Goal: Information Seeking & Learning: Learn about a topic

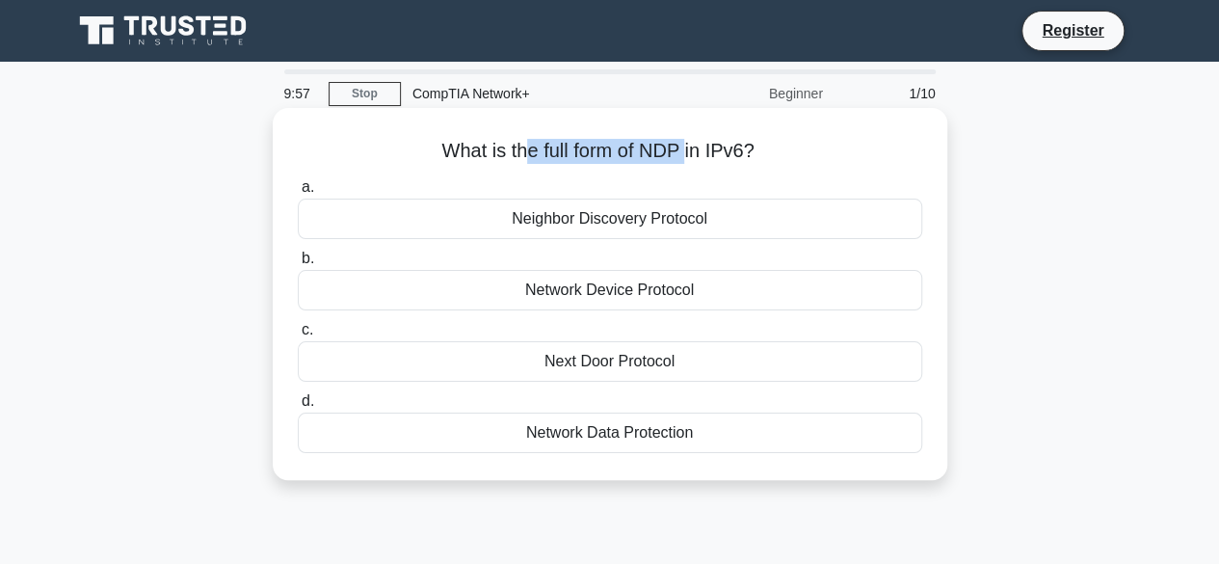
drag, startPoint x: 522, startPoint y: 156, endPoint x: 690, endPoint y: 165, distance: 167.8
click at [690, 164] on h5 "What is the full form of NDP in IPv6? .spinner_0XTQ{transform-origin:center;ani…" at bounding box center [610, 151] width 628 height 25
click at [650, 165] on div "What is the full form of NDP in IPv6? .spinner_0XTQ{transform-origin:center;ani…" at bounding box center [609, 294] width 659 height 356
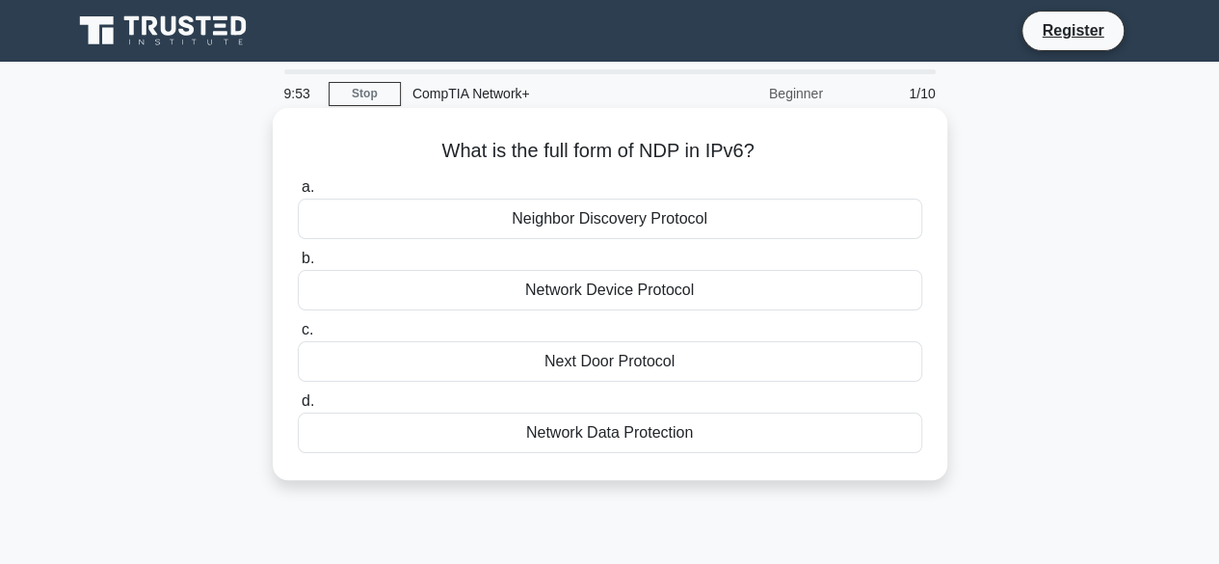
click at [636, 227] on div "Neighbor Discovery Protocol" at bounding box center [610, 218] width 624 height 40
click at [298, 194] on input "a. Neighbor Discovery Protocol" at bounding box center [298, 187] width 0 height 13
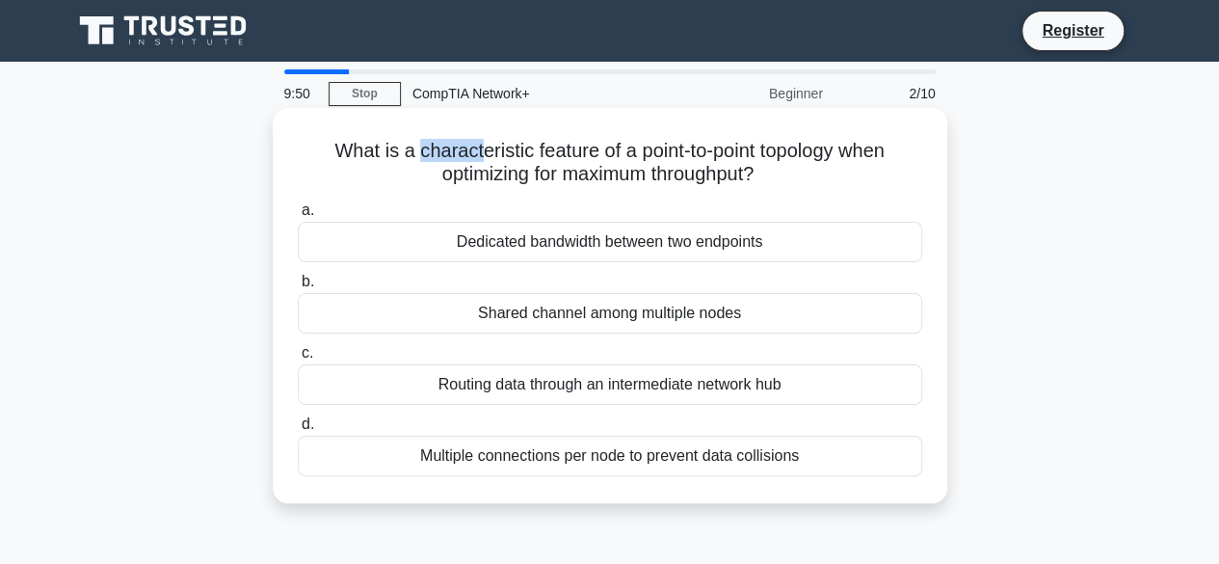
drag, startPoint x: 410, startPoint y: 152, endPoint x: 472, endPoint y: 151, distance: 61.7
click at [472, 151] on h5 "What is a characteristic feature of a point-to-point topology when optimizing f…" at bounding box center [610, 163] width 628 height 48
drag, startPoint x: 328, startPoint y: 145, endPoint x: 644, endPoint y: 145, distance: 316.9
click at [644, 145] on h5 "What is a characteristic feature of a point-to-point topology when optimizing f…" at bounding box center [610, 163] width 628 height 48
click at [674, 153] on h5 "What is a characteristic feature of a point-to-point topology when optimizing f…" at bounding box center [610, 163] width 628 height 48
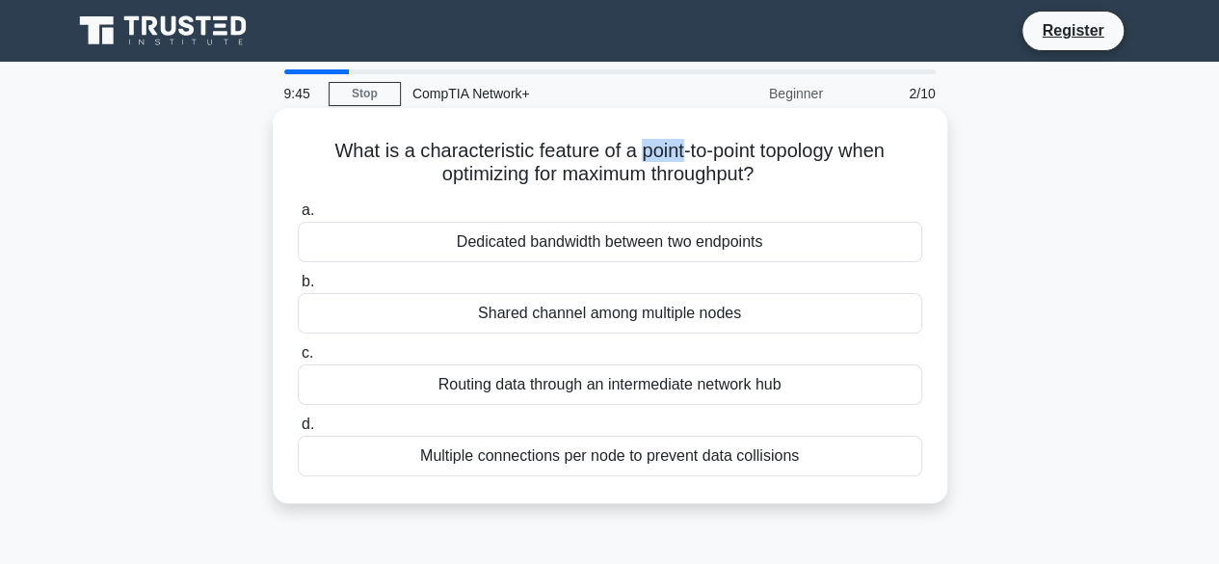
click at [674, 153] on h5 "What is a characteristic feature of a point-to-point topology when optimizing f…" at bounding box center [610, 163] width 628 height 48
click at [440, 177] on h5 "What is a characteristic feature of a point-to-point topology when optimizing f…" at bounding box center [610, 163] width 628 height 48
click at [628, 247] on div "Dedicated bandwidth between two endpoints" at bounding box center [610, 242] width 624 height 40
click at [298, 217] on input "a. Dedicated bandwidth between two endpoints" at bounding box center [298, 210] width 0 height 13
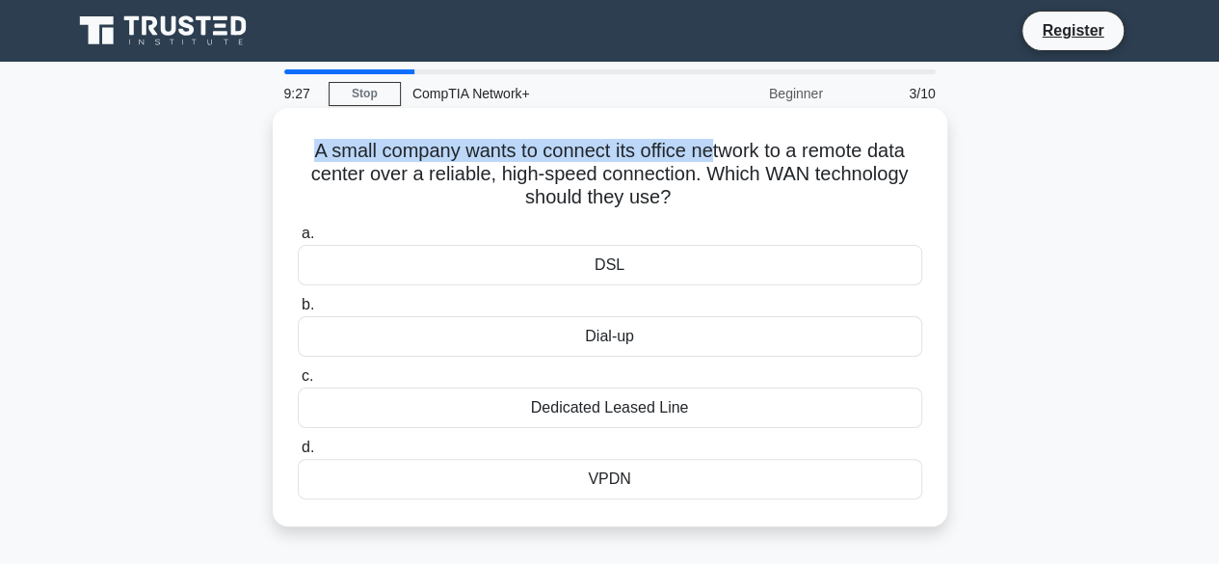
drag, startPoint x: 298, startPoint y: 151, endPoint x: 714, endPoint y: 161, distance: 416.3
click at [714, 161] on h5 "A small company wants to connect its office network to a remote data center ove…" at bounding box center [610, 174] width 628 height 71
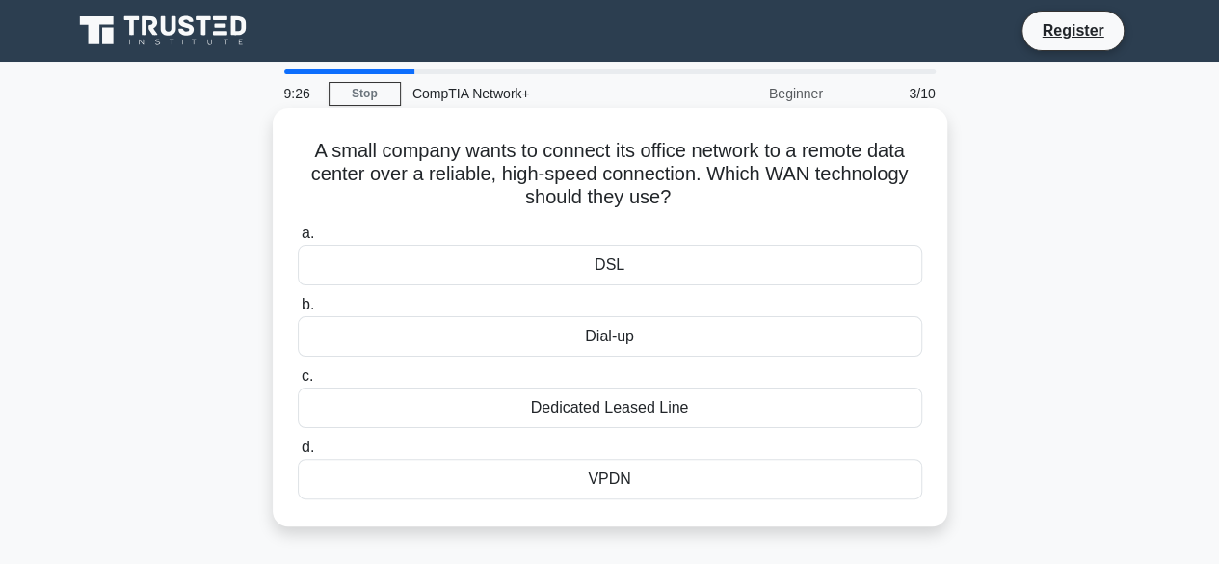
click at [790, 167] on h5 "A small company wants to connect its office network to a remote data center ove…" at bounding box center [610, 174] width 628 height 71
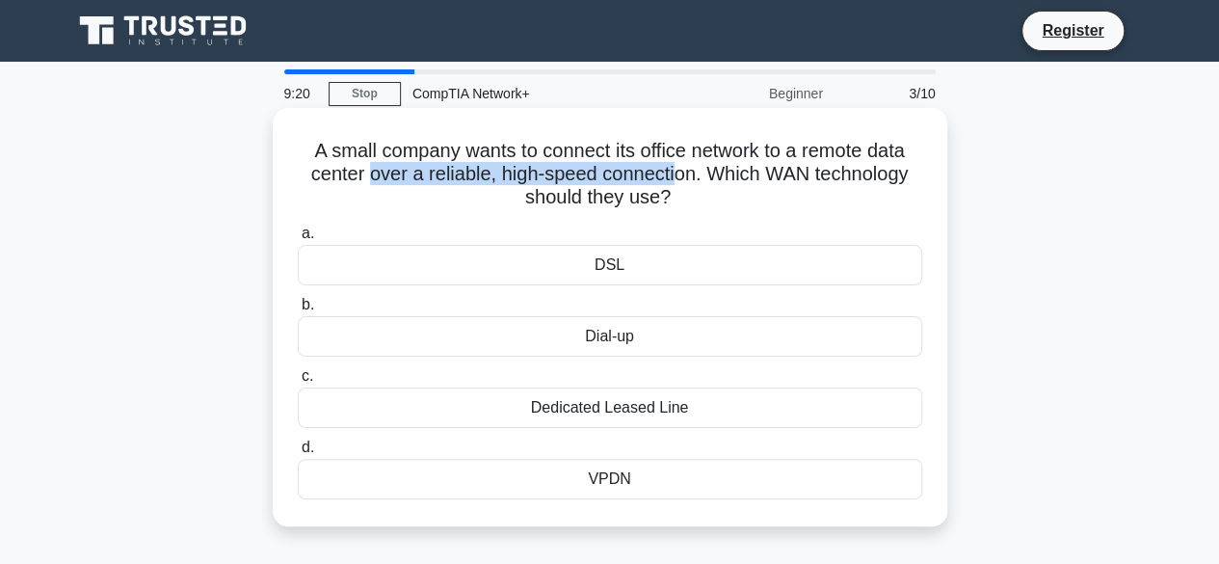
drag, startPoint x: 364, startPoint y: 176, endPoint x: 676, endPoint y: 174, distance: 312.1
click at [676, 174] on h5 "A small company wants to connect its office network to a remote data center ove…" at bounding box center [610, 174] width 628 height 71
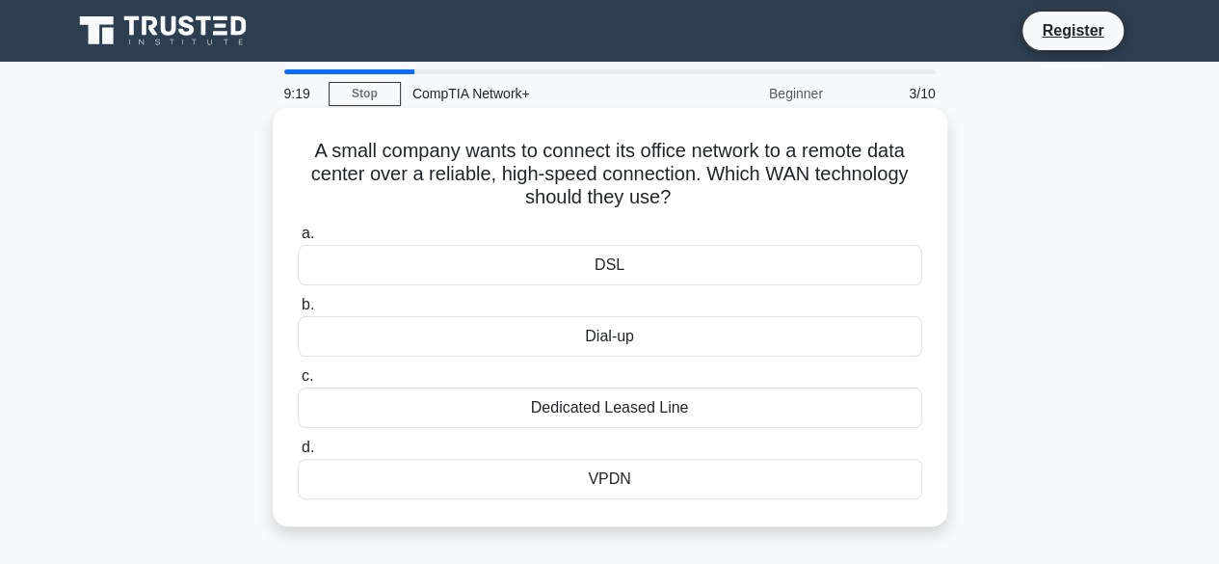
click at [672, 201] on icon ".spinner_0XTQ{transform-origin:center;animation:spinner_y6GP .75s linear infini…" at bounding box center [681, 198] width 23 height 23
click at [640, 486] on div "VPDN" at bounding box center [610, 479] width 624 height 40
click at [298, 454] on input "d. VPDN" at bounding box center [298, 447] width 0 height 13
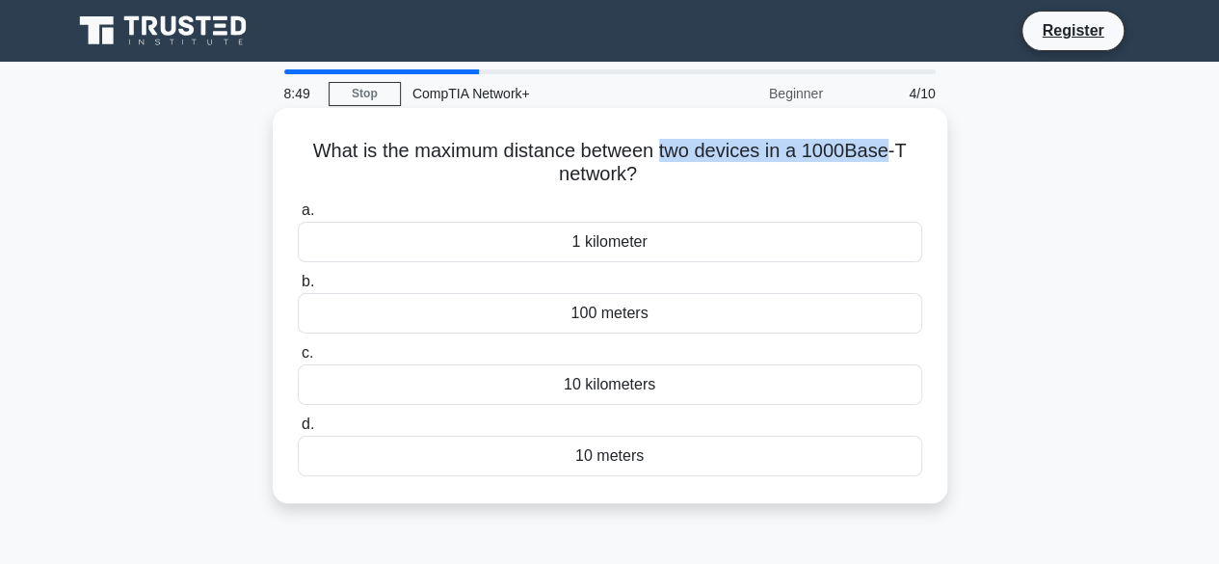
drag, startPoint x: 667, startPoint y: 157, endPoint x: 890, endPoint y: 136, distance: 224.5
click at [890, 136] on div "What is the maximum distance between two devices in a 1000Base-T network? .spin…" at bounding box center [609, 306] width 659 height 380
click at [734, 314] on div "100 meters" at bounding box center [610, 313] width 624 height 40
click at [298, 288] on input "b. 100 meters" at bounding box center [298, 282] width 0 height 13
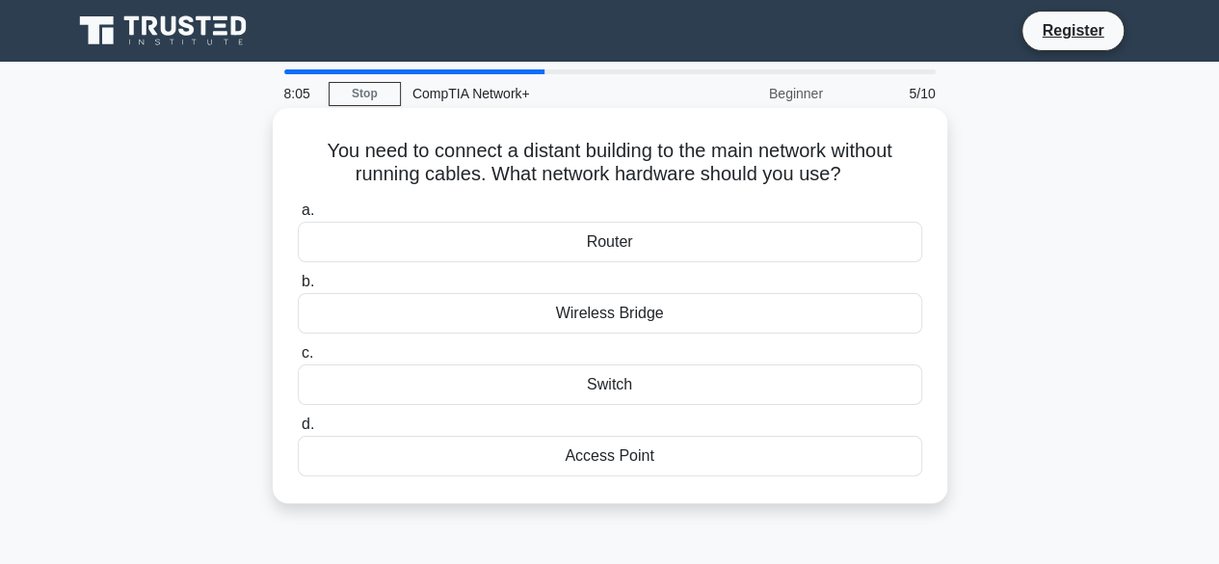
click at [497, 169] on h5 "You need to connect a distant building to the main network without running cabl…" at bounding box center [610, 163] width 628 height 48
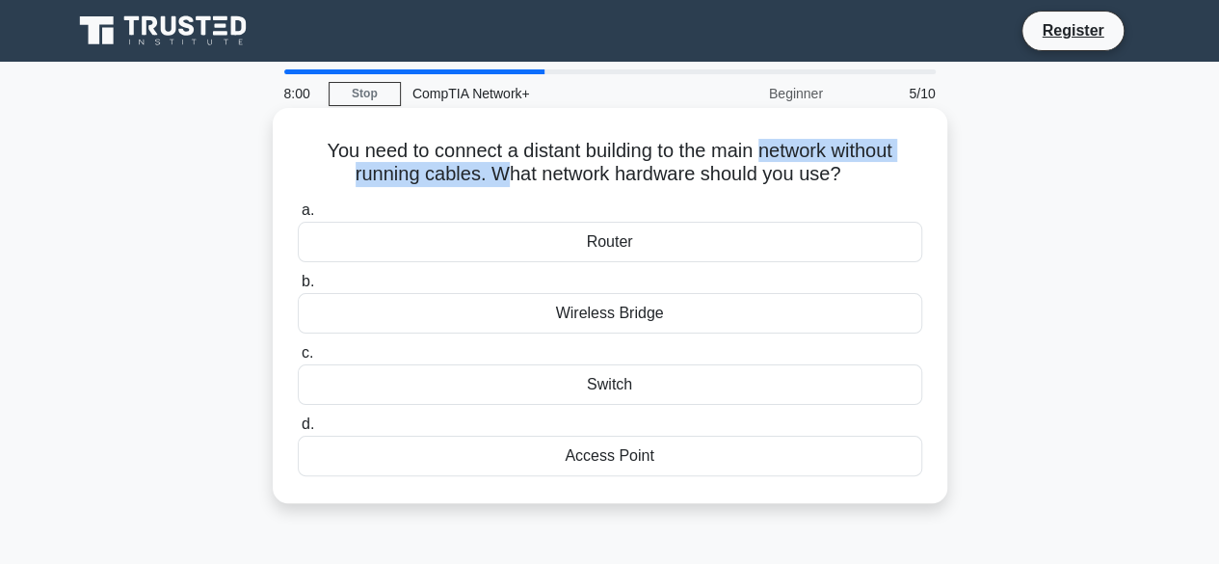
drag, startPoint x: 495, startPoint y: 172, endPoint x: 759, endPoint y: 157, distance: 264.4
click at [759, 157] on h5 "You need to connect a distant building to the main network without running cabl…" at bounding box center [610, 163] width 628 height 48
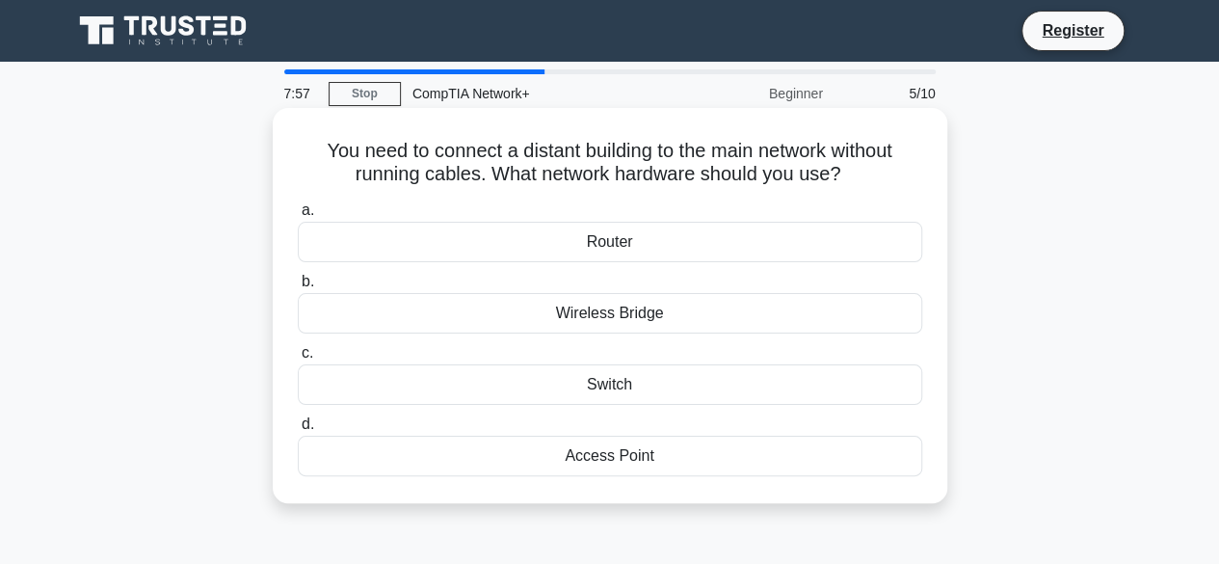
click at [695, 187] on h5 "You need to connect a distant building to the main network without running cabl…" at bounding box center [610, 163] width 628 height 48
click at [663, 305] on div "Wireless Bridge" at bounding box center [610, 313] width 624 height 40
click at [298, 288] on input "b. Wireless Bridge" at bounding box center [298, 282] width 0 height 13
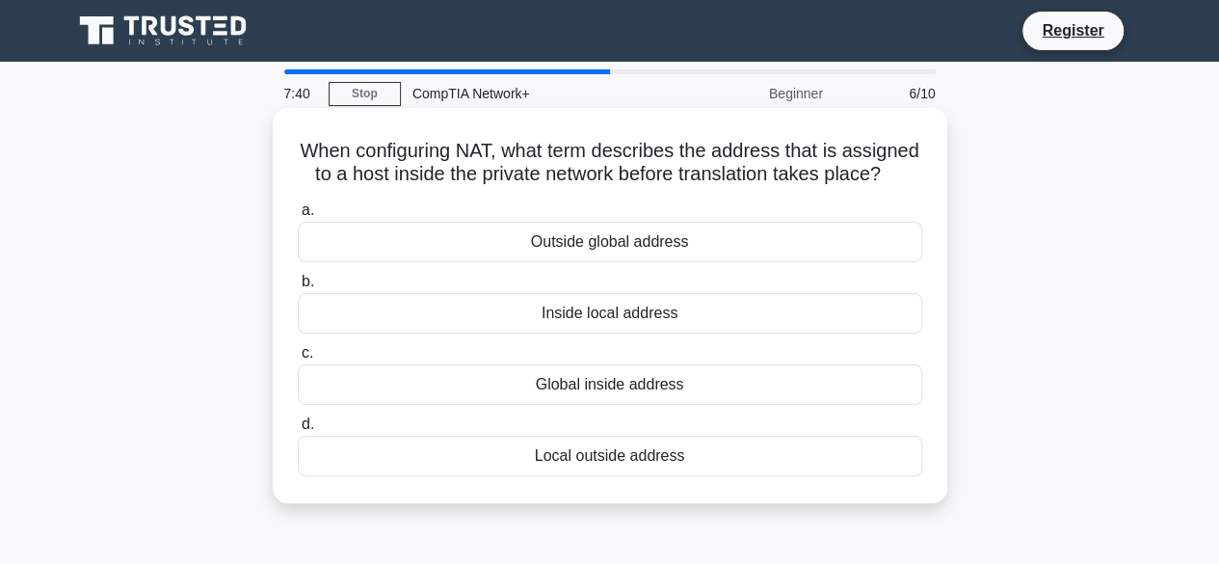
click at [447, 157] on h5 "When configuring NAT, what term describes the address that is assigned to a hos…" at bounding box center [610, 163] width 628 height 48
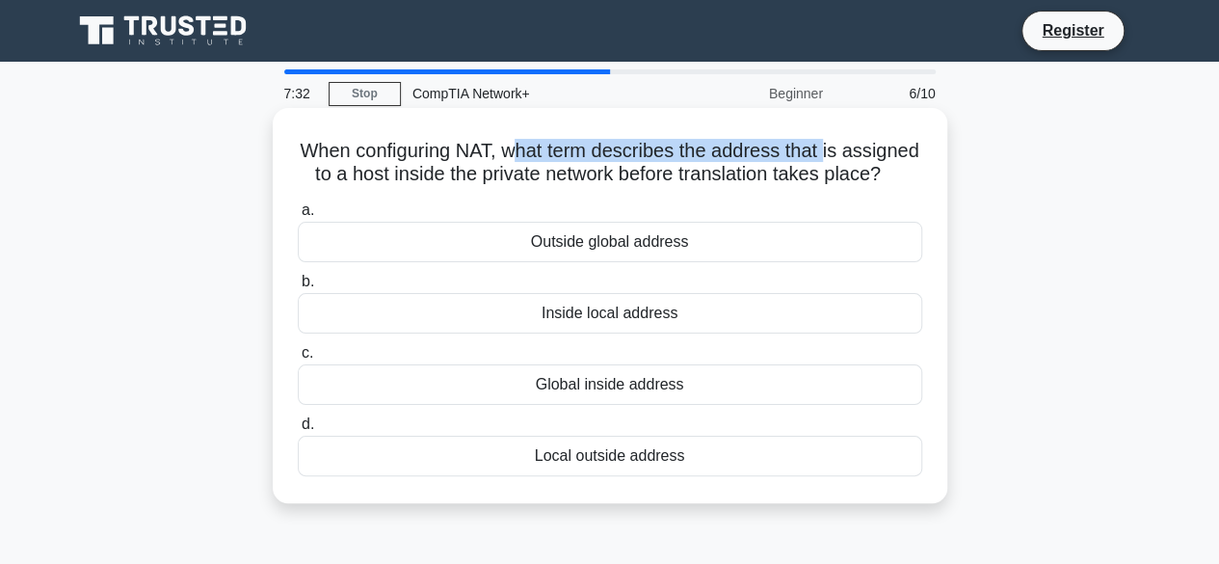
drag, startPoint x: 550, startPoint y: 149, endPoint x: 869, endPoint y: 150, distance: 318.9
click at [869, 150] on h5 "When configuring NAT, what term describes the address that is assigned to a hos…" at bounding box center [610, 163] width 628 height 48
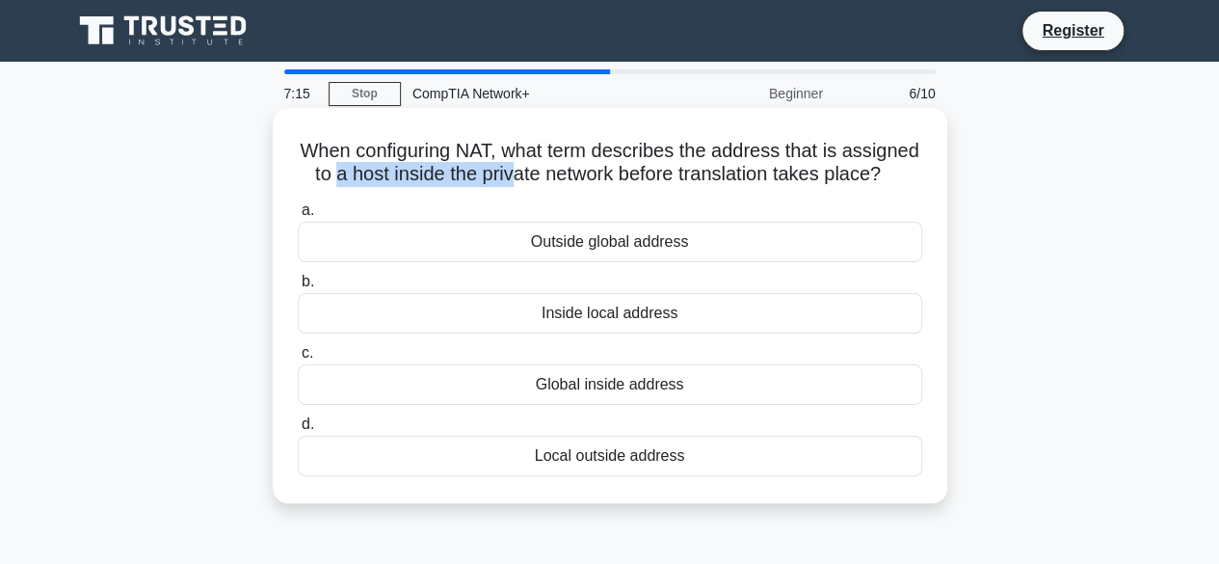
drag, startPoint x: 412, startPoint y: 177, endPoint x: 597, endPoint y: 188, distance: 185.3
click at [597, 187] on h5 "When configuring NAT, what term describes the address that is assigned to a hos…" at bounding box center [610, 163] width 628 height 48
click at [405, 184] on h5 "When configuring NAT, what term describes the address that is assigned to a hos…" at bounding box center [610, 163] width 628 height 48
drag, startPoint x: 554, startPoint y: 151, endPoint x: 926, endPoint y: 199, distance: 374.9
click at [926, 199] on div "When configuring NAT, what term describes the address that is assigned to a hos…" at bounding box center [609, 306] width 659 height 380
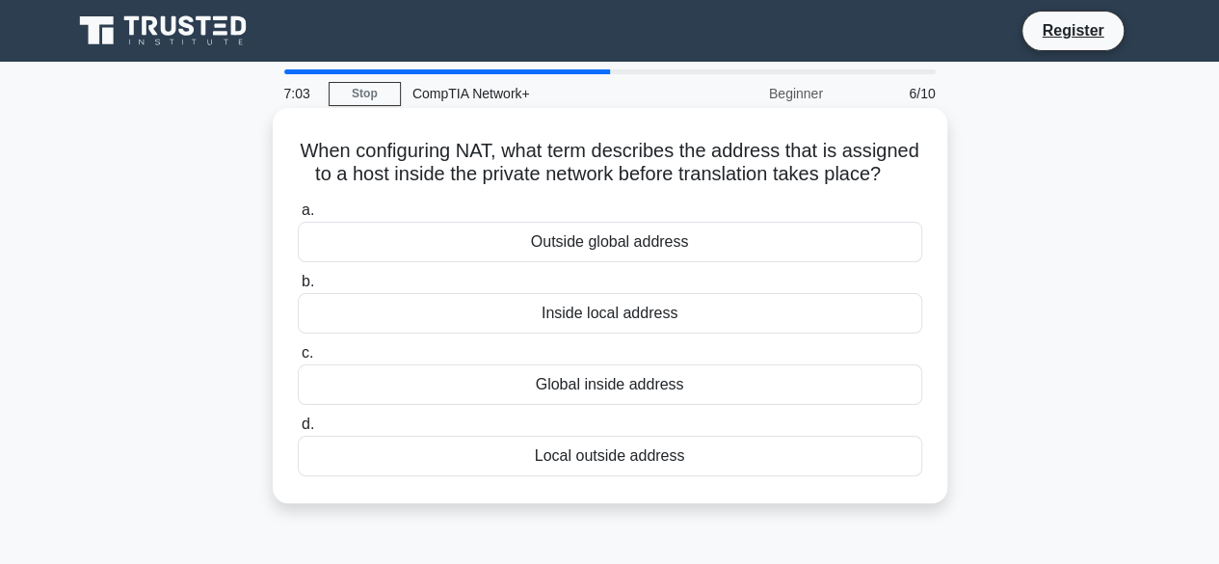
click at [825, 187] on h5 "When configuring NAT, what term describes the address that is assigned to a hos…" at bounding box center [610, 163] width 628 height 48
click at [744, 328] on div "Inside local address" at bounding box center [610, 313] width 624 height 40
click at [298, 288] on input "b. Inside local address" at bounding box center [298, 282] width 0 height 13
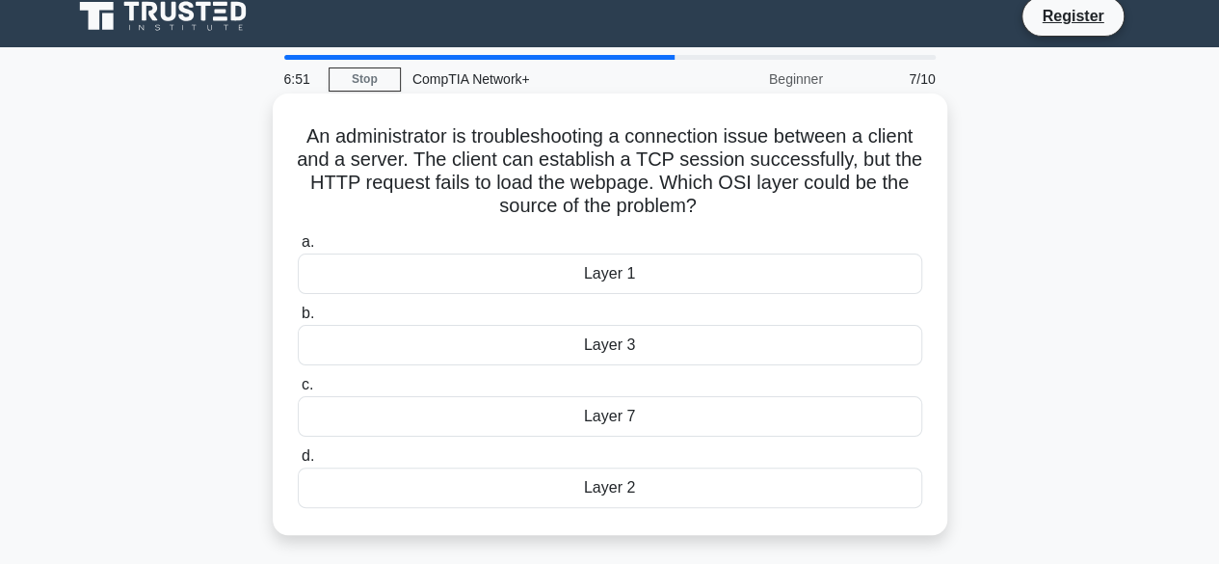
scroll to position [21, 0]
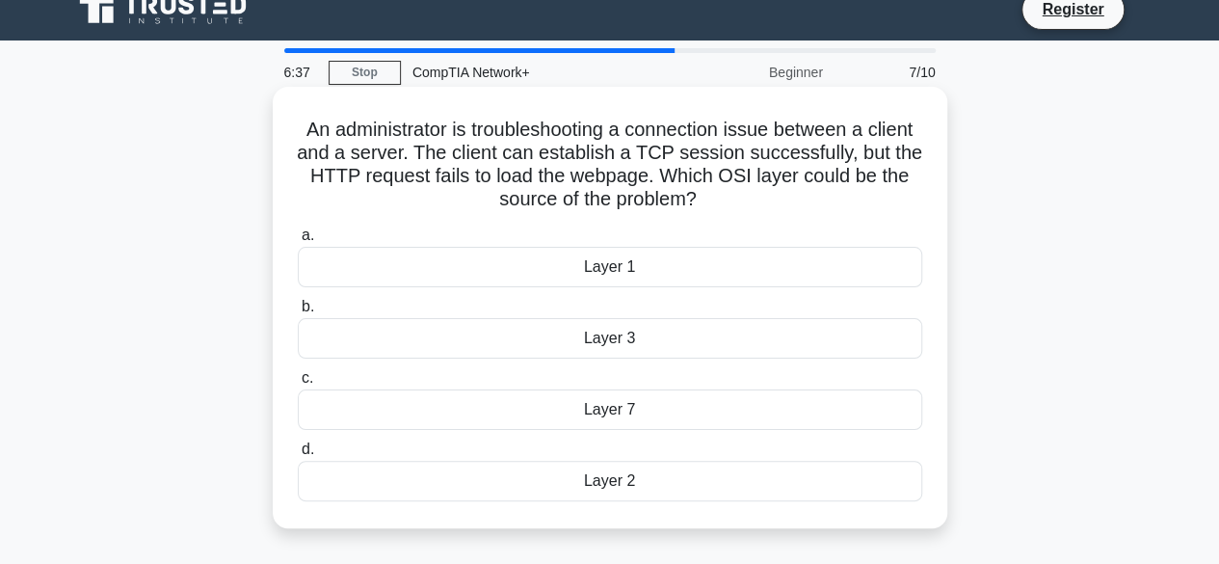
click at [620, 174] on h5 "An administrator is troubleshooting a connection issue between a client and a s…" at bounding box center [610, 165] width 628 height 94
drag, startPoint x: 663, startPoint y: 175, endPoint x: 720, endPoint y: 196, distance: 60.3
click at [720, 196] on h5 "An administrator is troubleshooting a connection issue between a client and a s…" at bounding box center [610, 165] width 628 height 94
click at [629, 418] on div "Layer 7" at bounding box center [610, 409] width 624 height 40
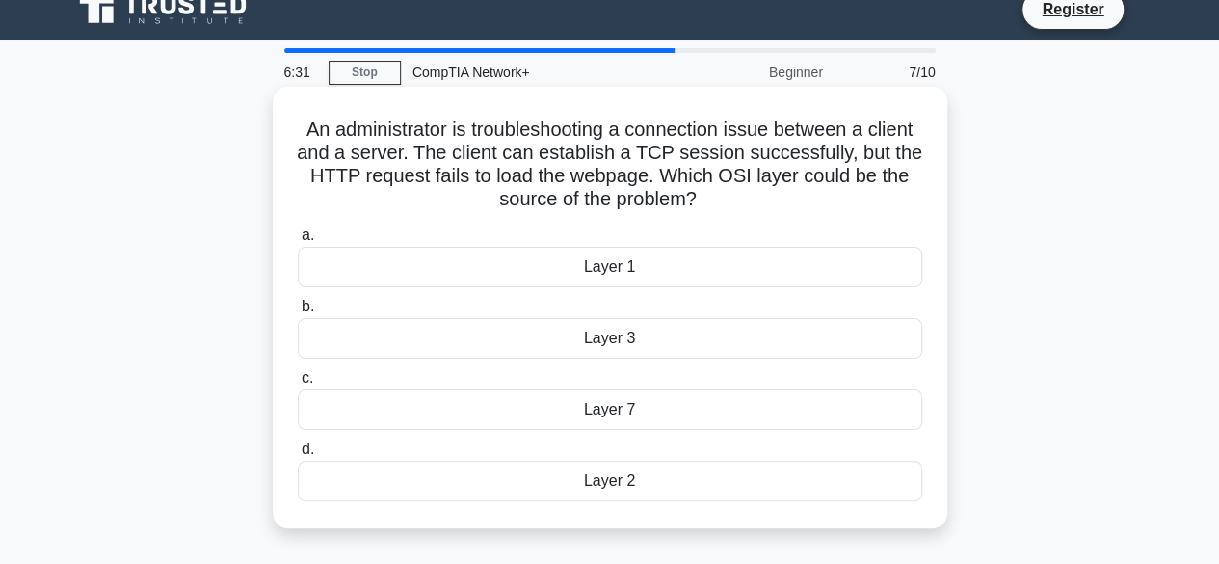
click at [298, 384] on input "c. Layer 7" at bounding box center [298, 378] width 0 height 13
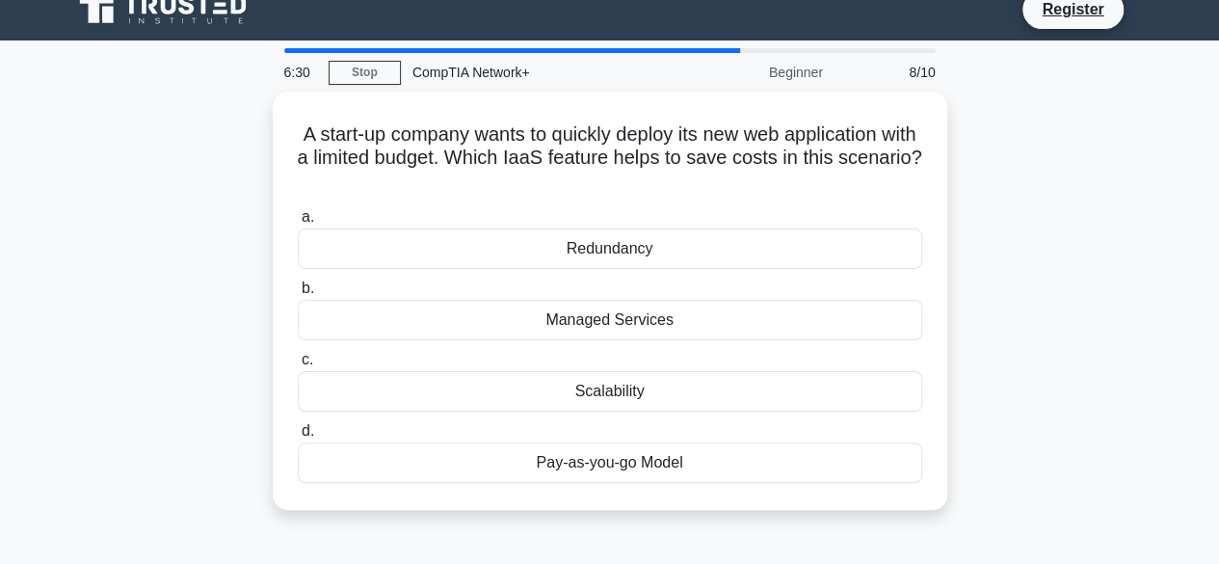
scroll to position [0, 0]
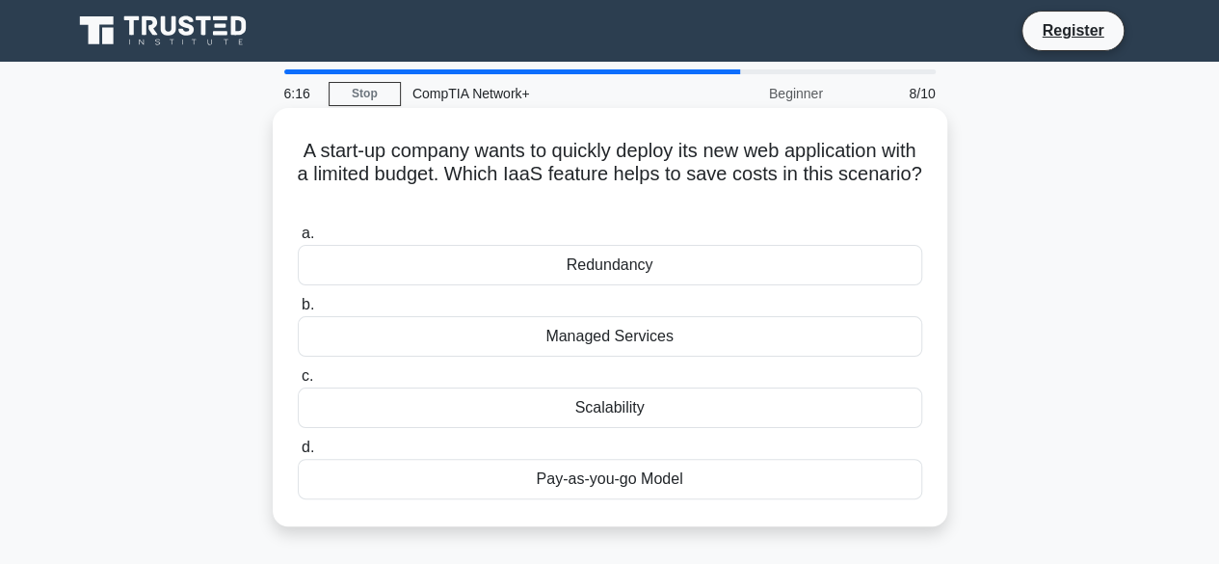
drag, startPoint x: 516, startPoint y: 172, endPoint x: 682, endPoint y: 192, distance: 166.8
click at [682, 192] on h5 "A start-up company wants to quickly deploy its new web application with a limit…" at bounding box center [610, 174] width 628 height 71
click at [621, 197] on icon ".spinner_0XTQ{transform-origin:center;animation:spinner_y6GP .75s linear infini…" at bounding box center [609, 198] width 23 height 23
click at [557, 471] on div "Pay-as-you-go Model" at bounding box center [610, 479] width 624 height 40
click at [298, 454] on input "d. Pay-as-you-go Model" at bounding box center [298, 447] width 0 height 13
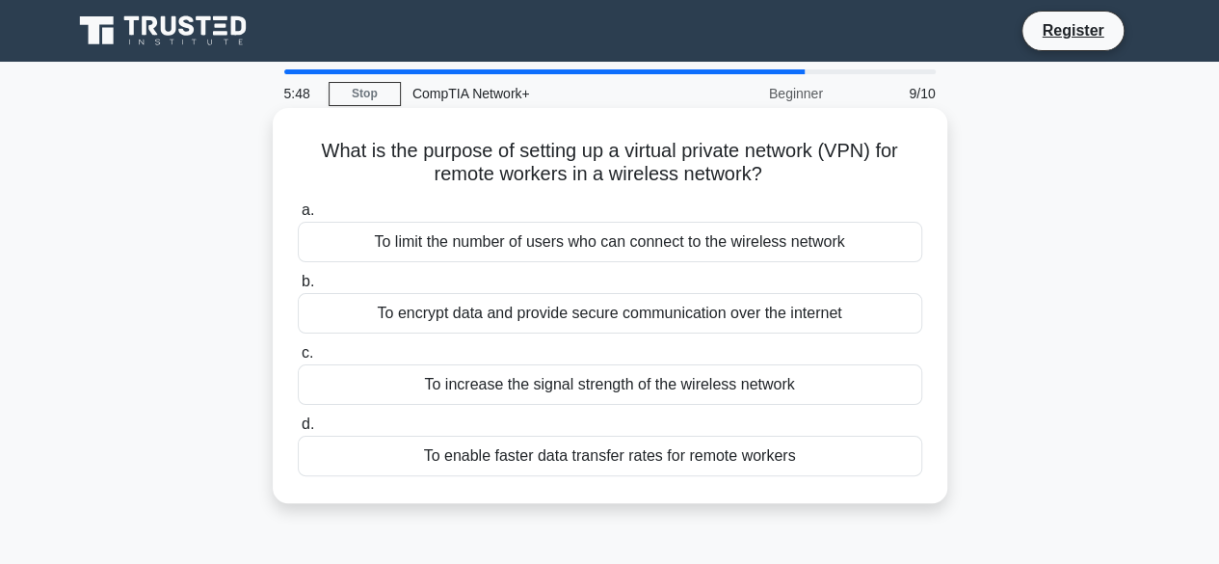
click at [637, 311] on div "To encrypt data and provide secure communication over the internet" at bounding box center [610, 313] width 624 height 40
click at [298, 288] on input "b. To encrypt data and provide secure communication over the internet" at bounding box center [298, 282] width 0 height 13
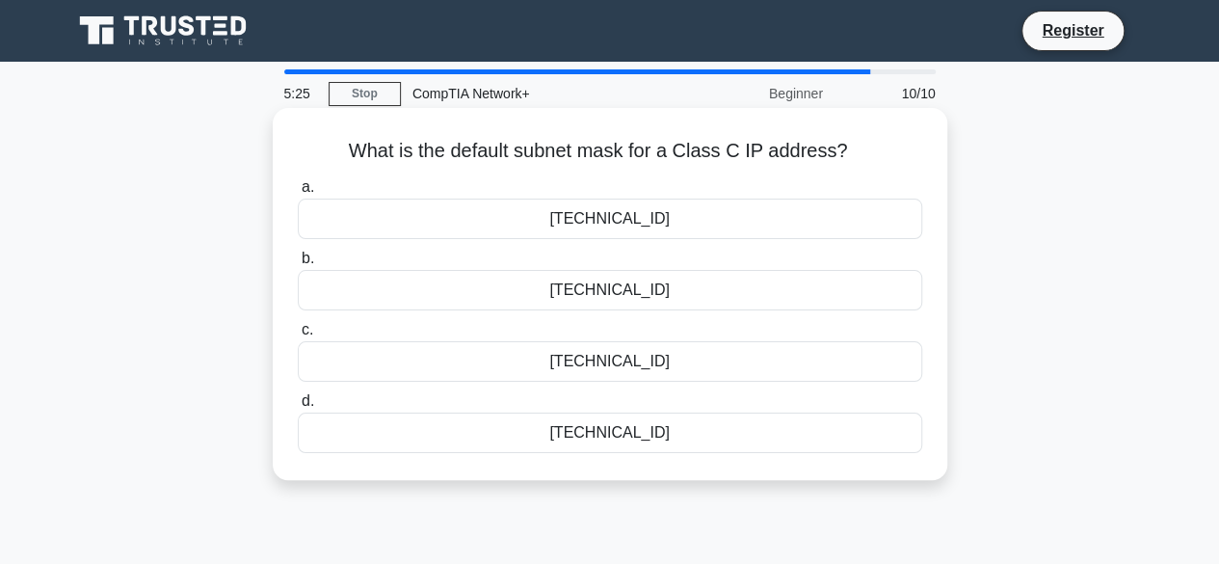
click at [596, 431] on div "255.255.255.255" at bounding box center [610, 432] width 624 height 40
click at [298, 407] on input "d. 255.255.255.255" at bounding box center [298, 401] width 0 height 13
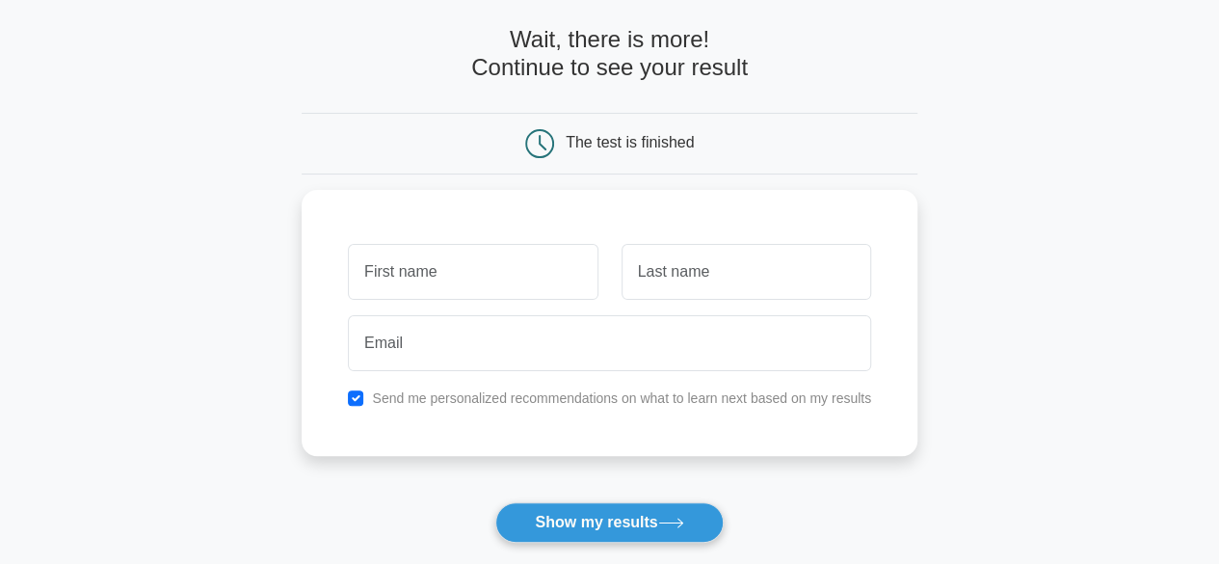
scroll to position [91, 0]
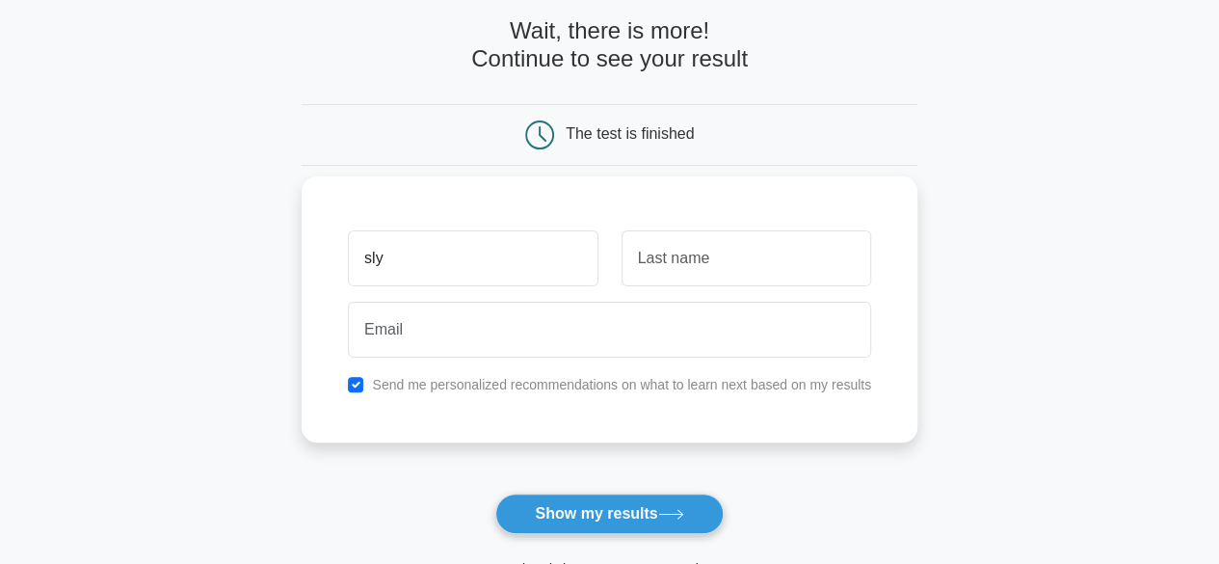
type input "sly"
click at [684, 257] on input "text" at bounding box center [745, 258] width 249 height 56
type input "Tettey"
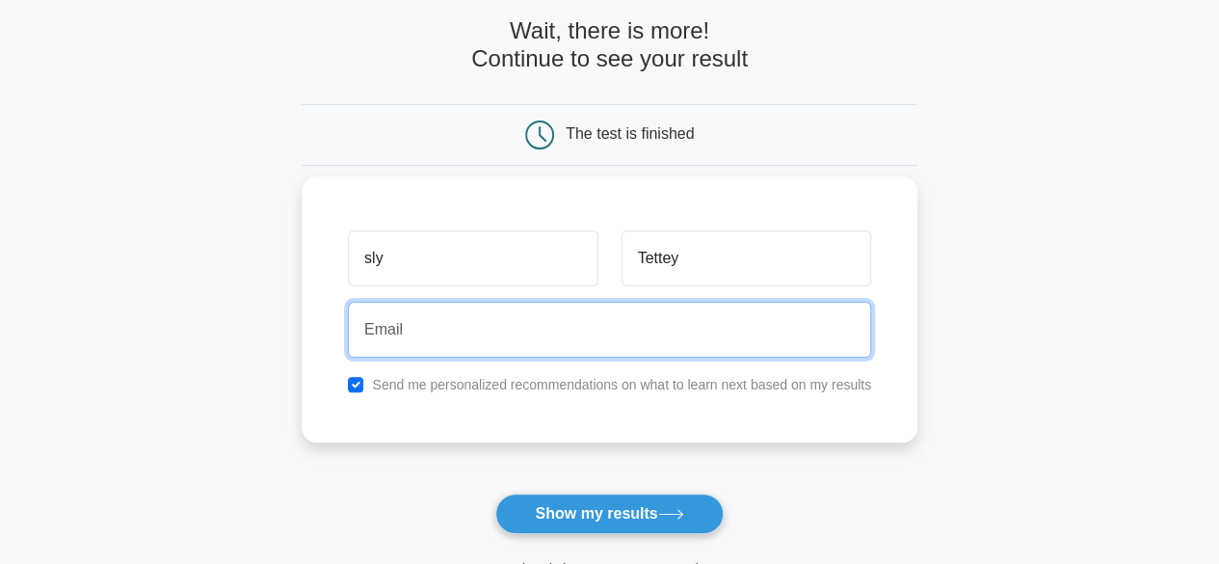
click at [686, 345] on input "email" at bounding box center [609, 330] width 523 height 56
type input "slytet801@gmail.com"
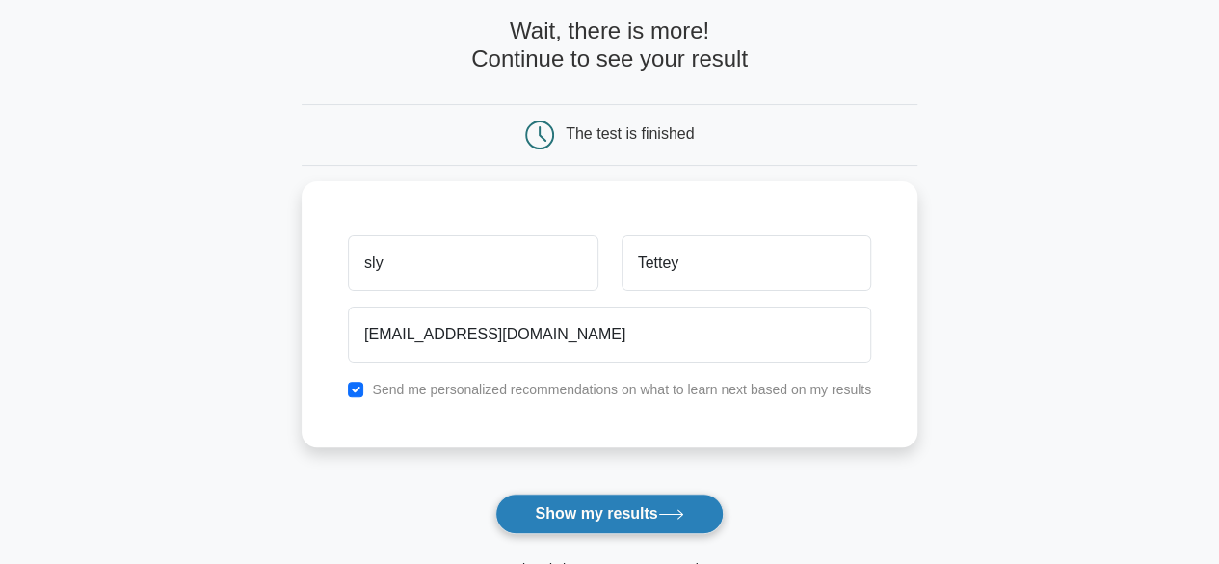
click at [670, 510] on icon at bounding box center [671, 514] width 26 height 11
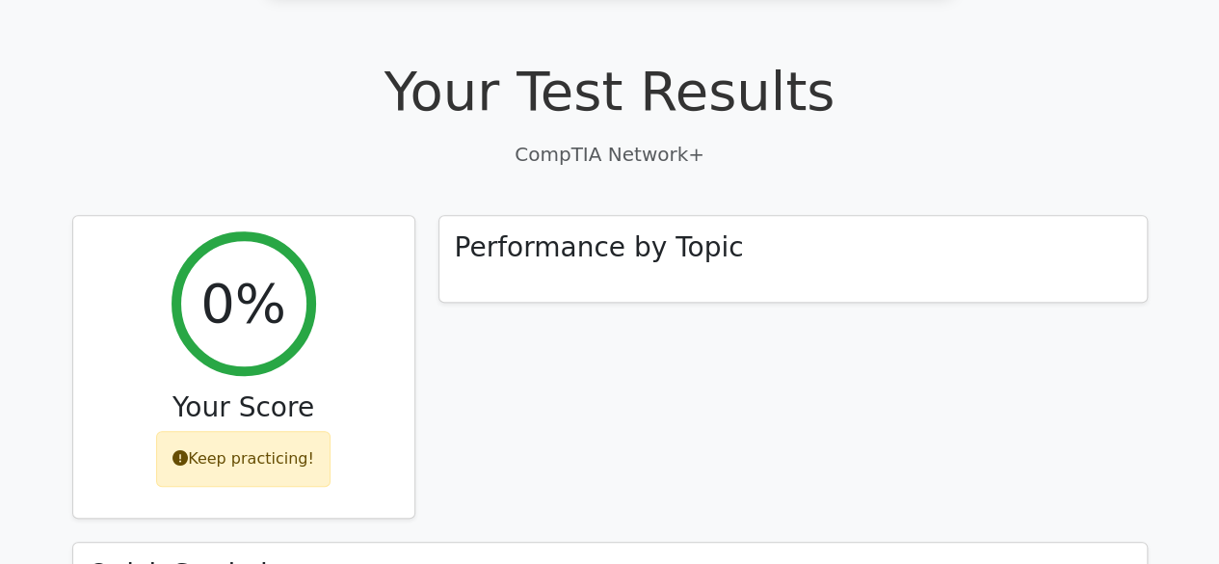
scroll to position [757, 0]
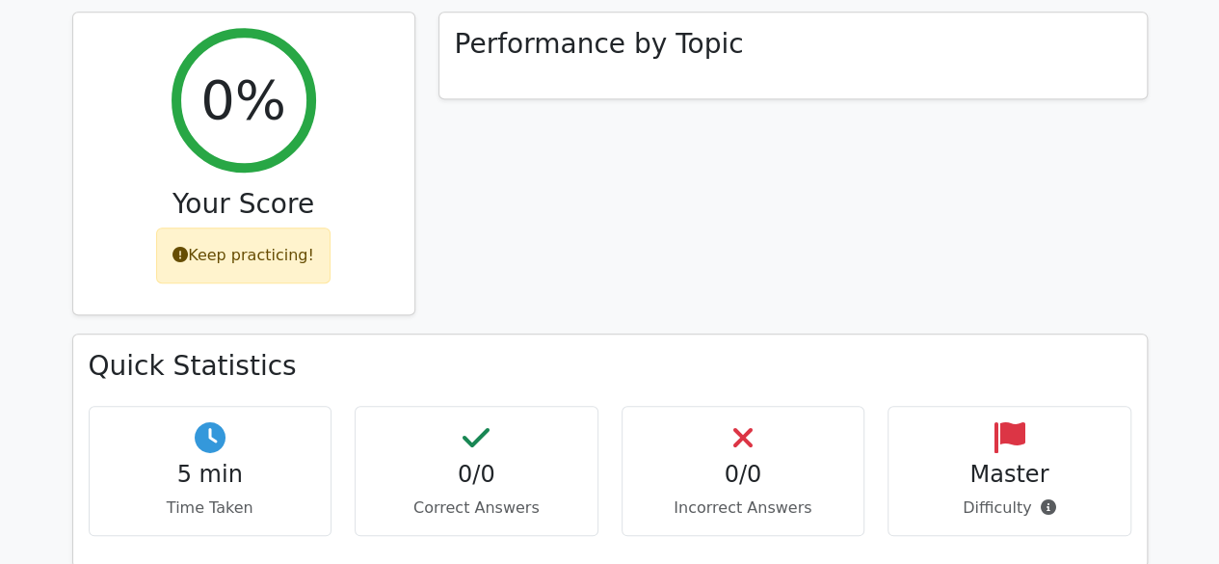
click at [730, 496] on p "Incorrect Answers" at bounding box center [743, 507] width 211 height 23
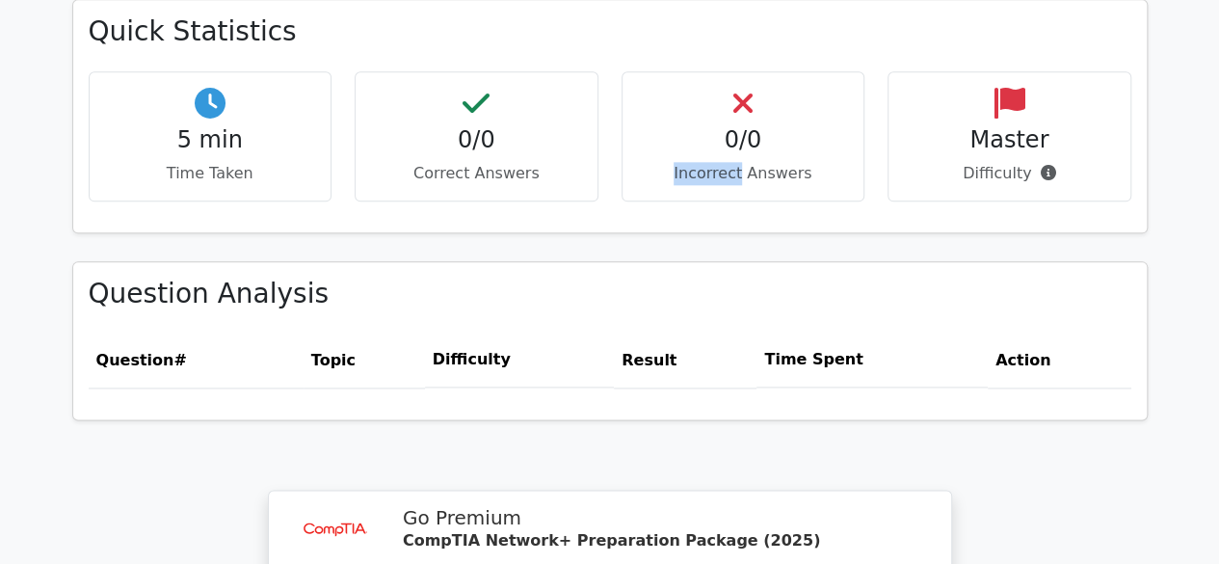
scroll to position [1092, 0]
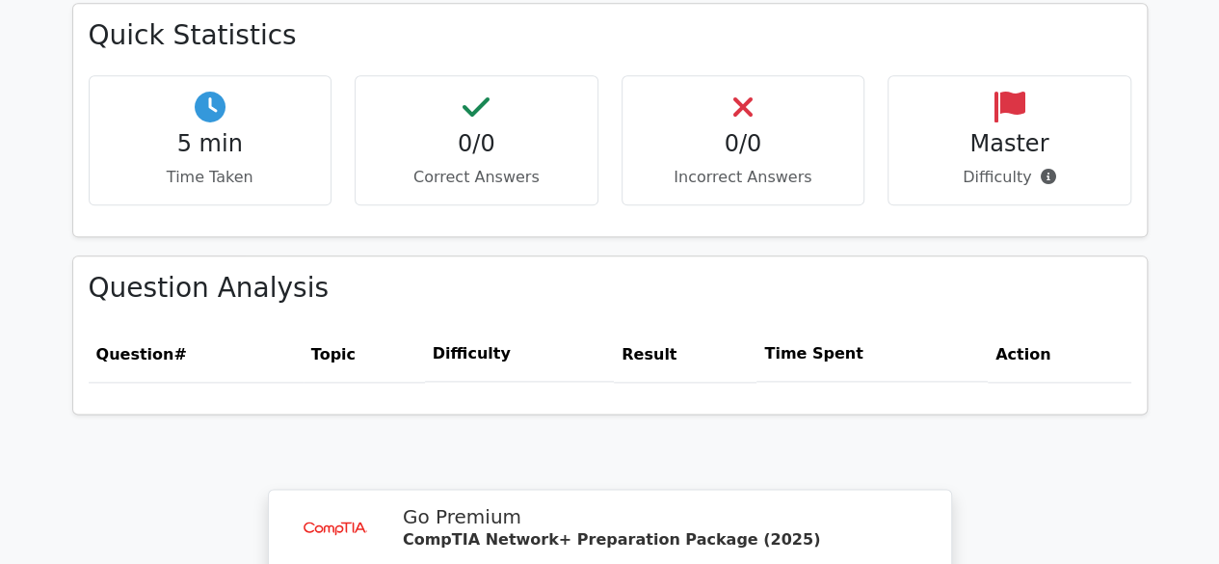
click at [476, 327] on th "Difficulty" at bounding box center [519, 354] width 189 height 55
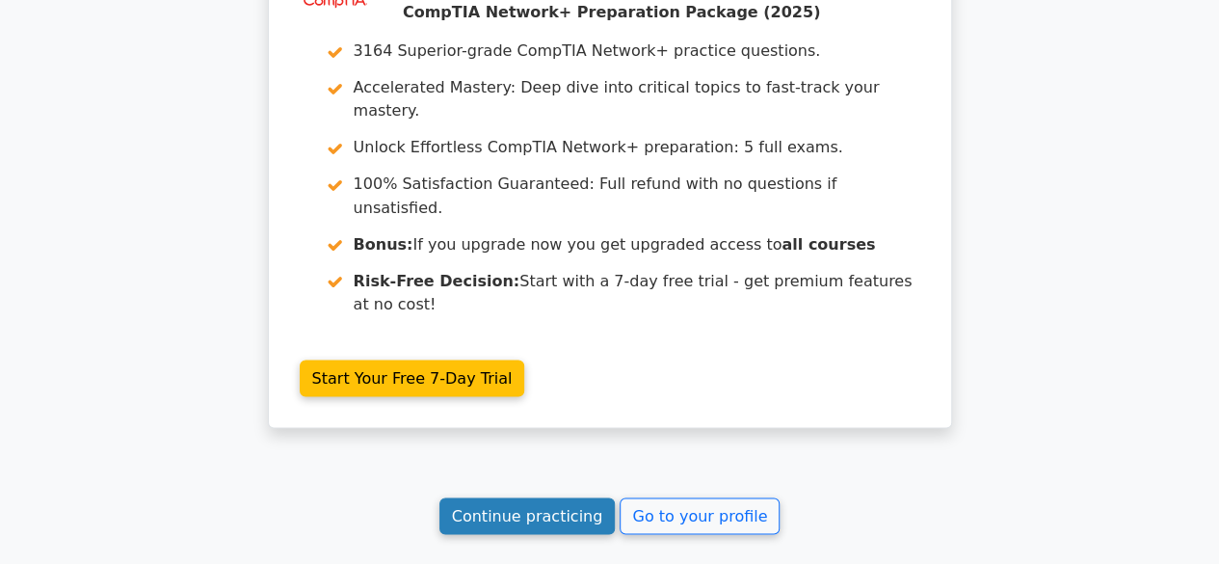
scroll to position [1620, 0]
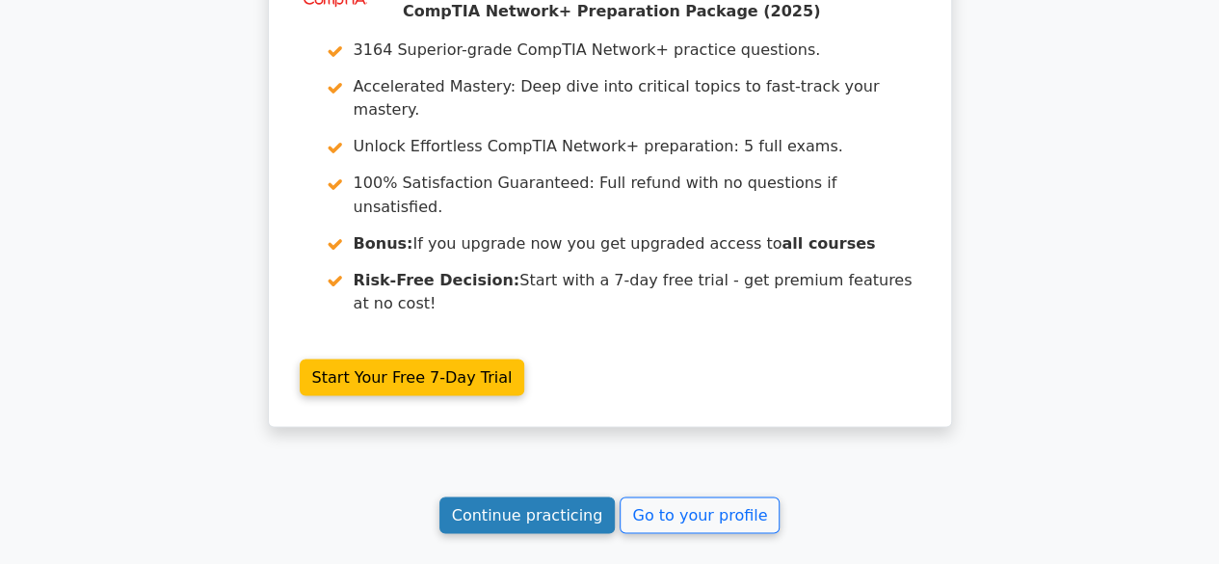
click at [550, 496] on link "Continue practicing" at bounding box center [527, 514] width 176 height 37
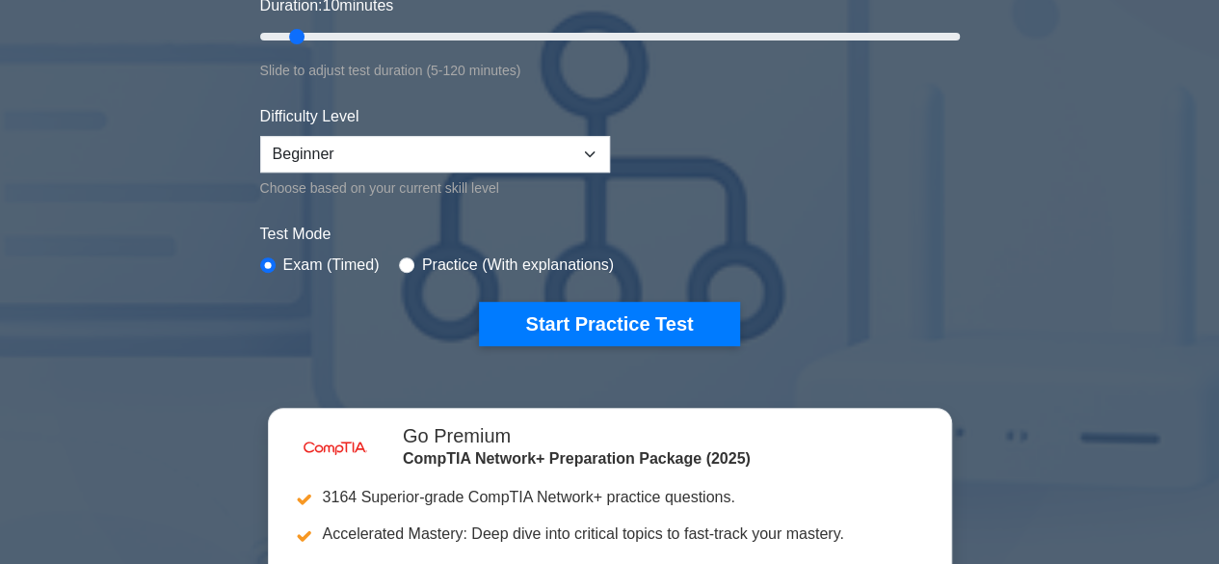
scroll to position [395, 0]
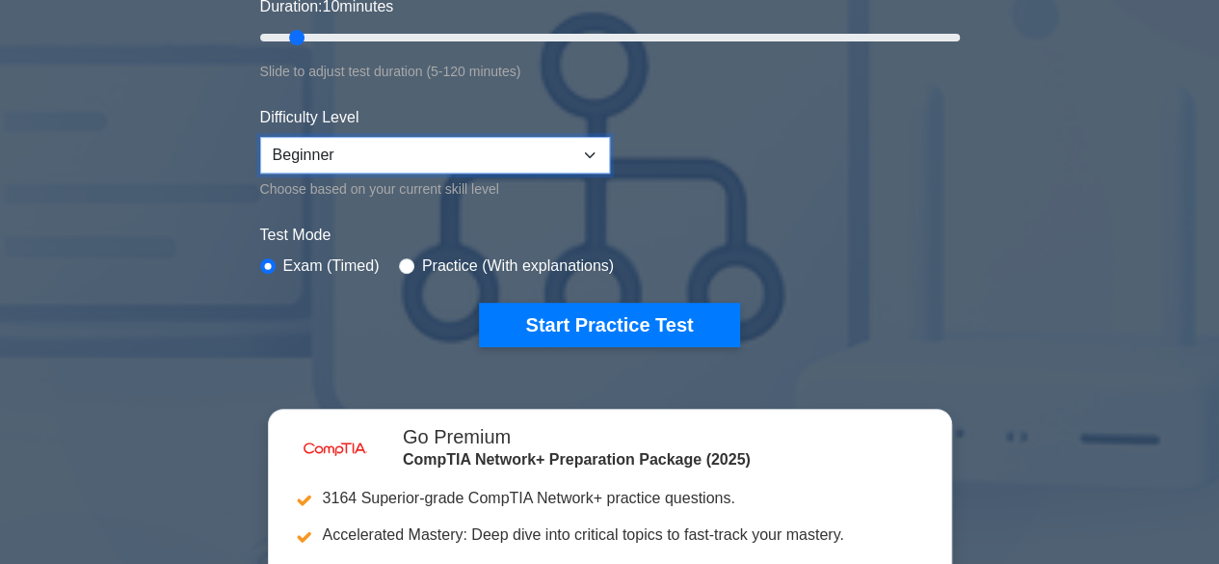
click at [582, 157] on select "Beginner Intermediate Expert" at bounding box center [435, 155] width 350 height 37
select select "expert"
click at [260, 137] on select "Beginner Intermediate Expert" at bounding box center [435, 155] width 350 height 37
click at [726, 176] on form "Topics Networking Concepts Infrastructure Network Operations Network Security N…" at bounding box center [609, 48] width 699 height 595
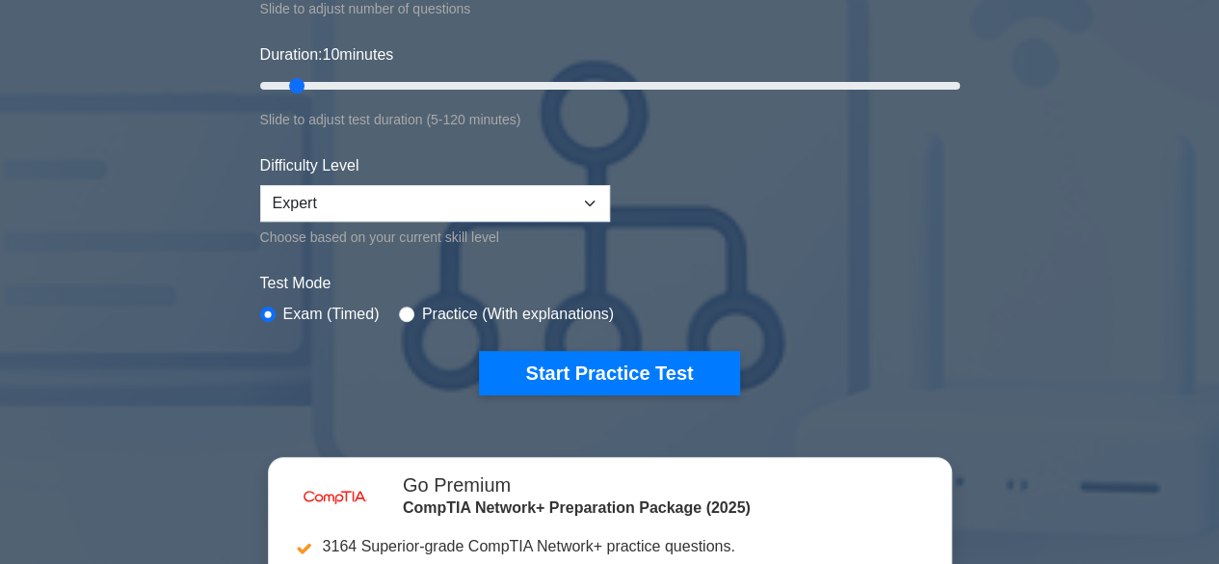
scroll to position [330, 0]
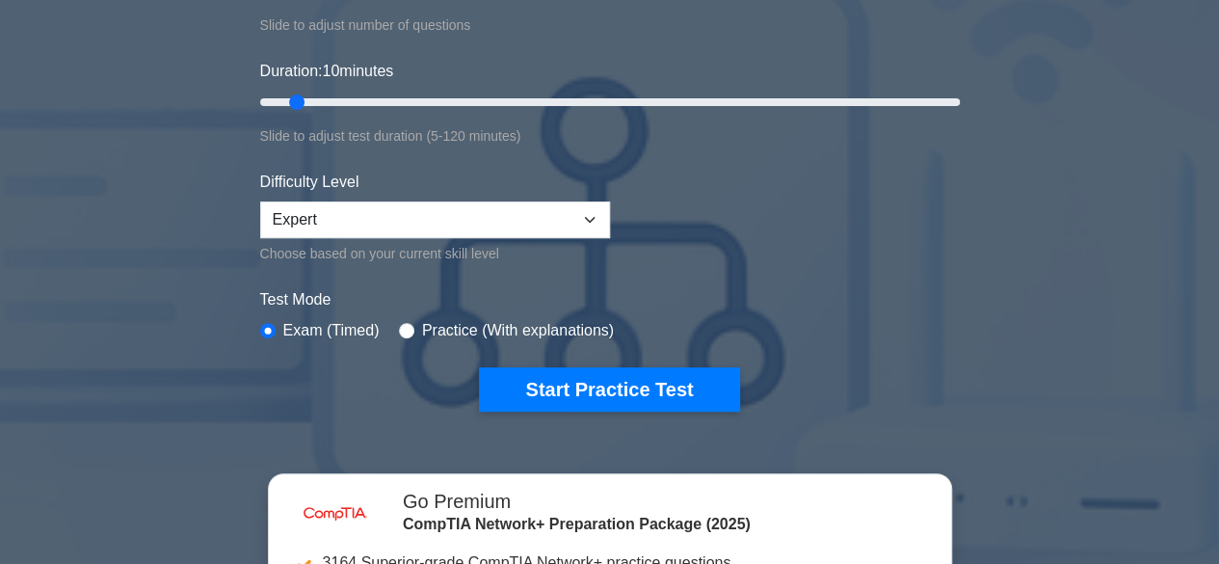
click at [544, 319] on label "Practice (With explanations)" at bounding box center [518, 330] width 192 height 23
click at [542, 328] on label "Practice (With explanations)" at bounding box center [518, 330] width 192 height 23
click at [513, 332] on label "Practice (With explanations)" at bounding box center [518, 330] width 192 height 23
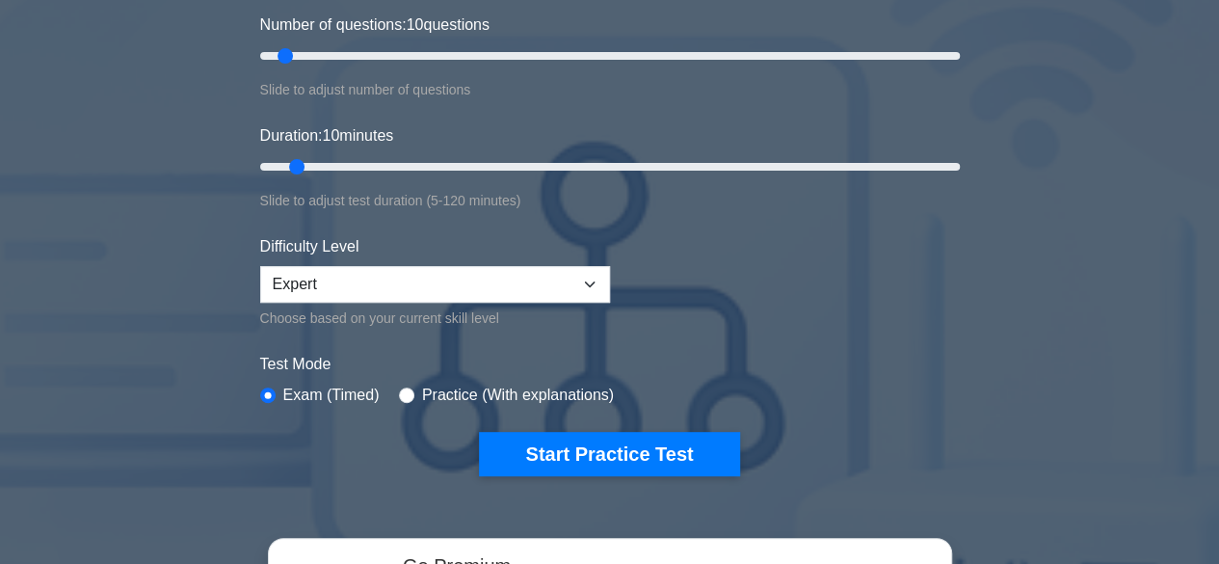
scroll to position [265, 0]
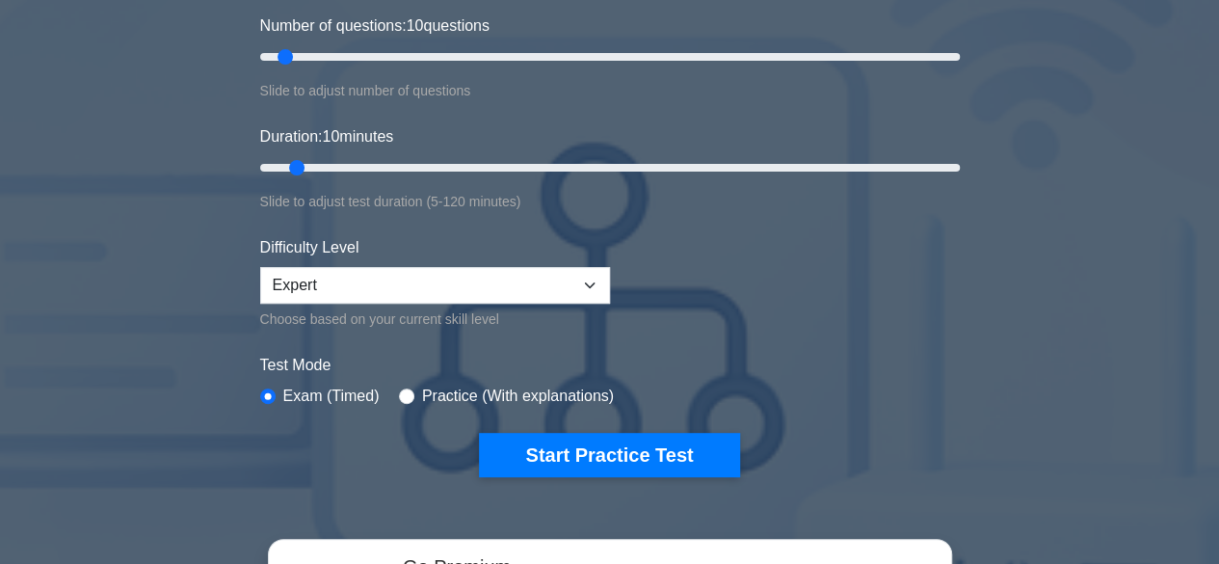
click at [399, 400] on div "Practice (With explanations)" at bounding box center [506, 395] width 215 height 23
click at [400, 392] on input "radio" at bounding box center [406, 395] width 15 height 15
radio input "true"
click at [400, 392] on input "radio" at bounding box center [406, 395] width 15 height 15
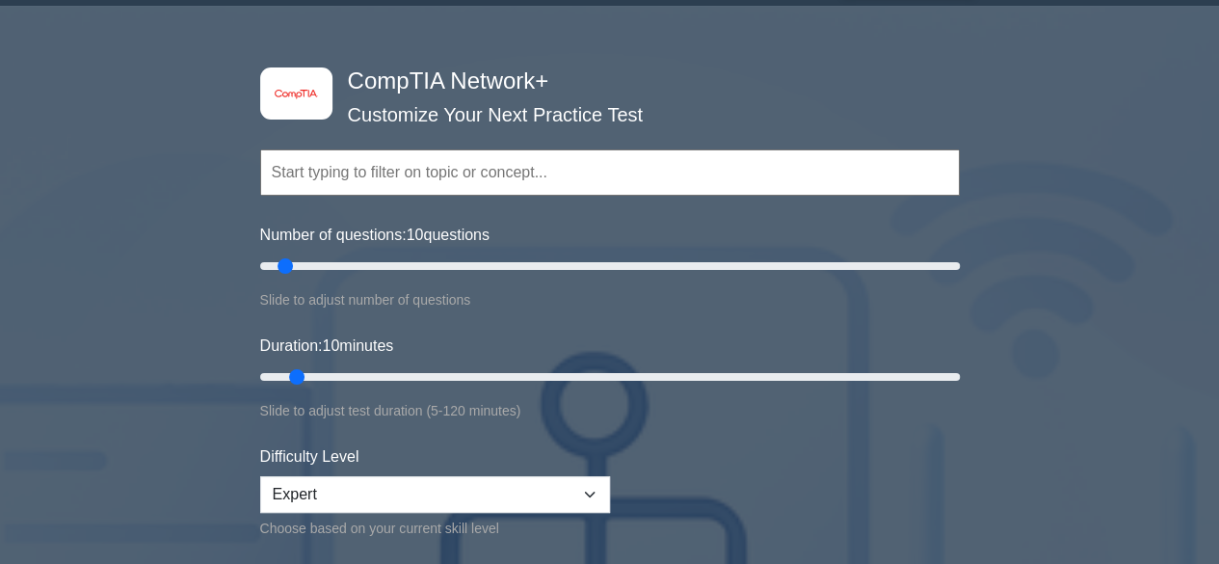
scroll to position [55, 0]
click at [509, 179] on input "text" at bounding box center [609, 173] width 699 height 46
drag, startPoint x: 290, startPoint y: 269, endPoint x: 1004, endPoint y: 302, distance: 714.6
type input "200"
click at [959, 278] on input "Number of questions: 200 questions" at bounding box center [609, 266] width 699 height 23
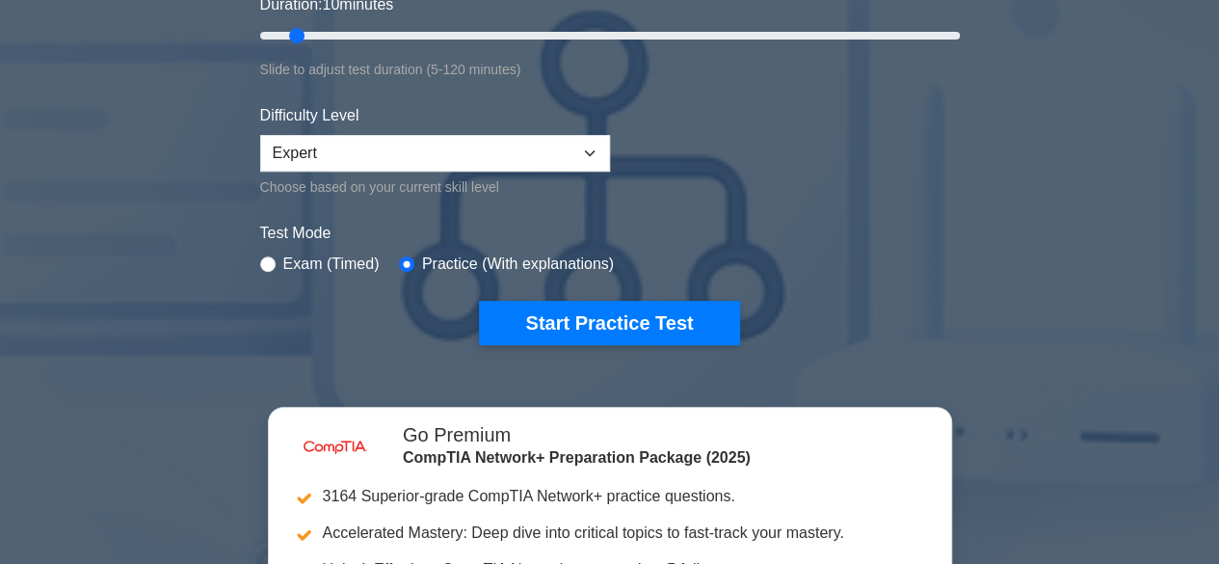
scroll to position [389, 0]
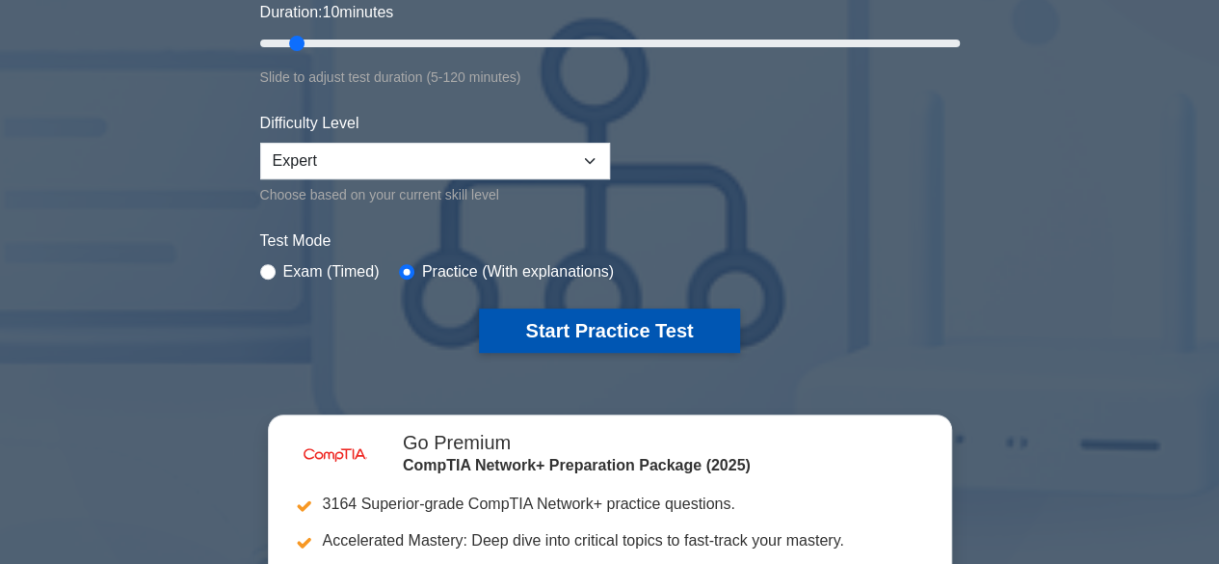
click at [662, 338] on button "Start Practice Test" at bounding box center [609, 330] width 260 height 44
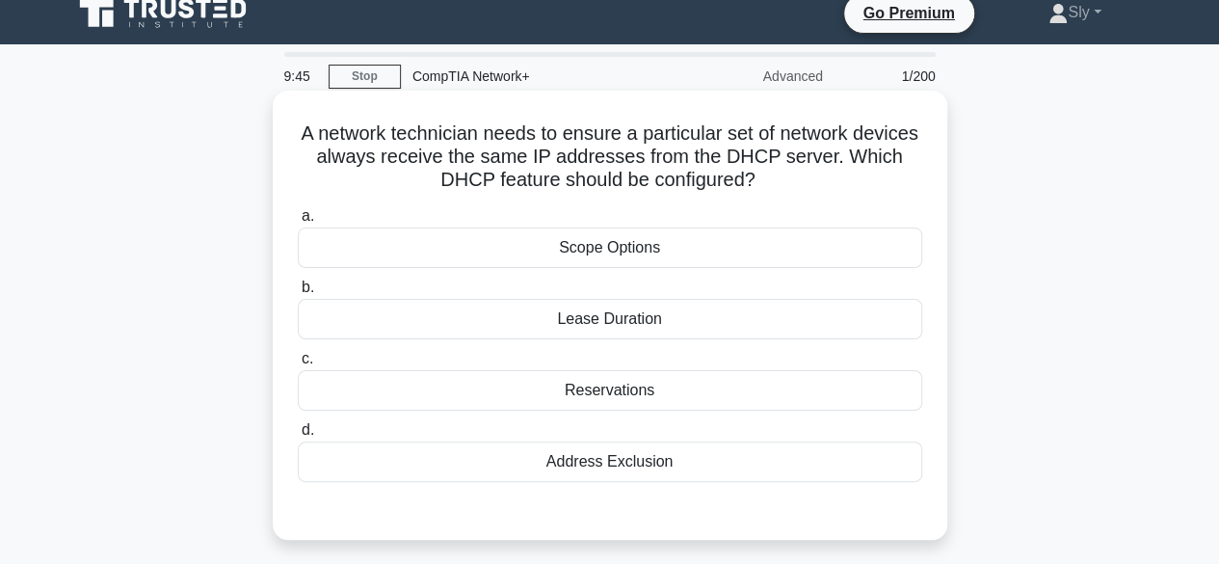
scroll to position [15, 0]
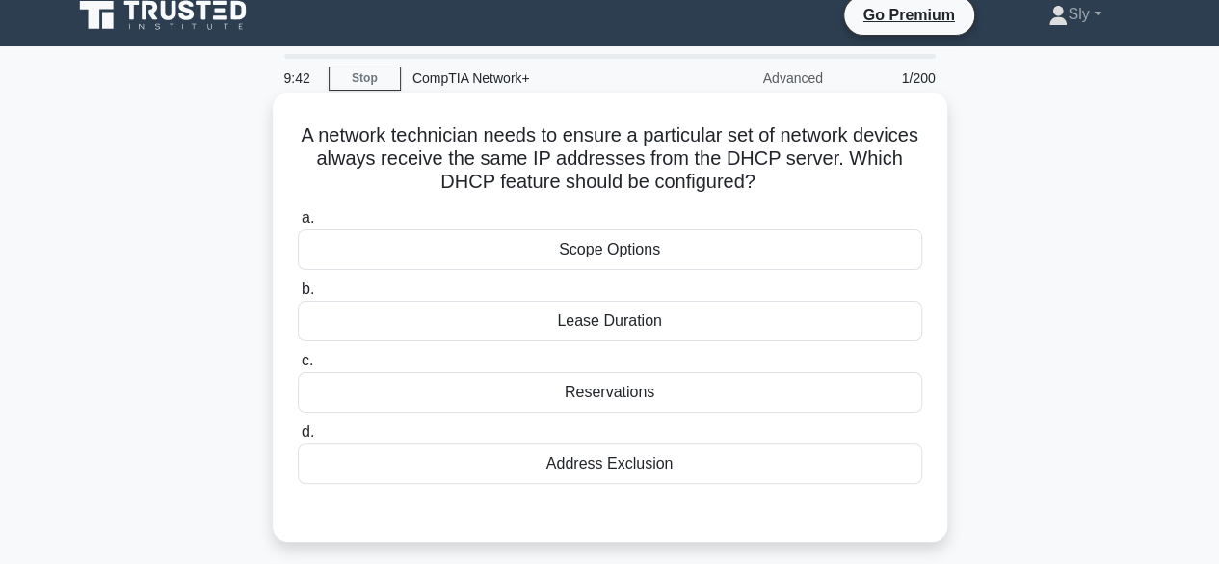
click at [581, 400] on div "Reservations" at bounding box center [610, 392] width 624 height 40
click at [298, 367] on input "c. Reservations" at bounding box center [298, 360] width 0 height 13
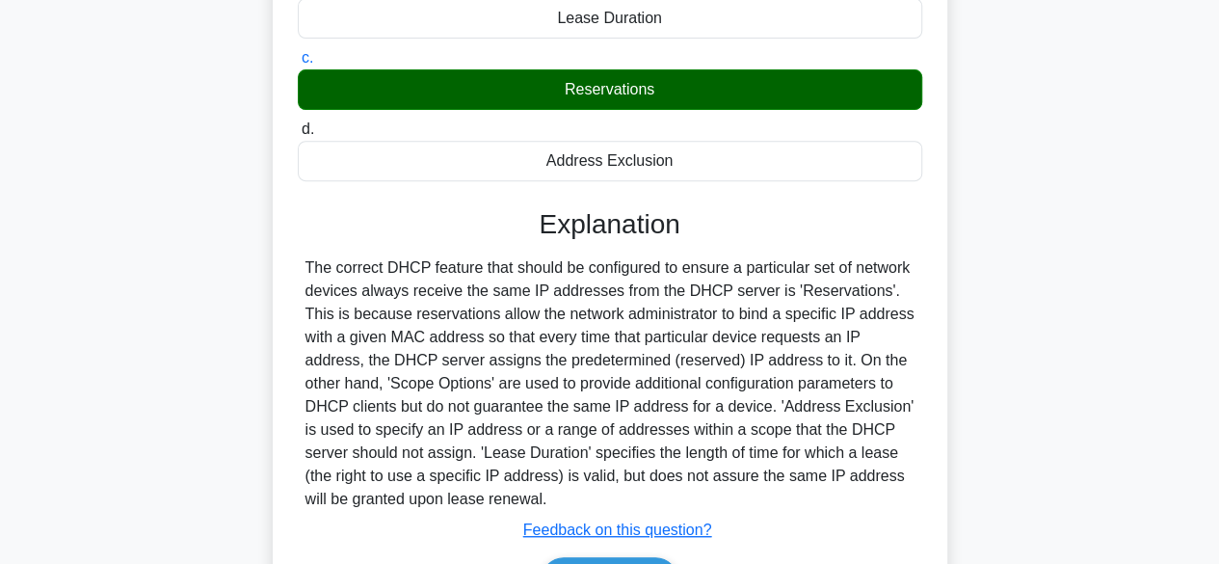
scroll to position [328, 0]
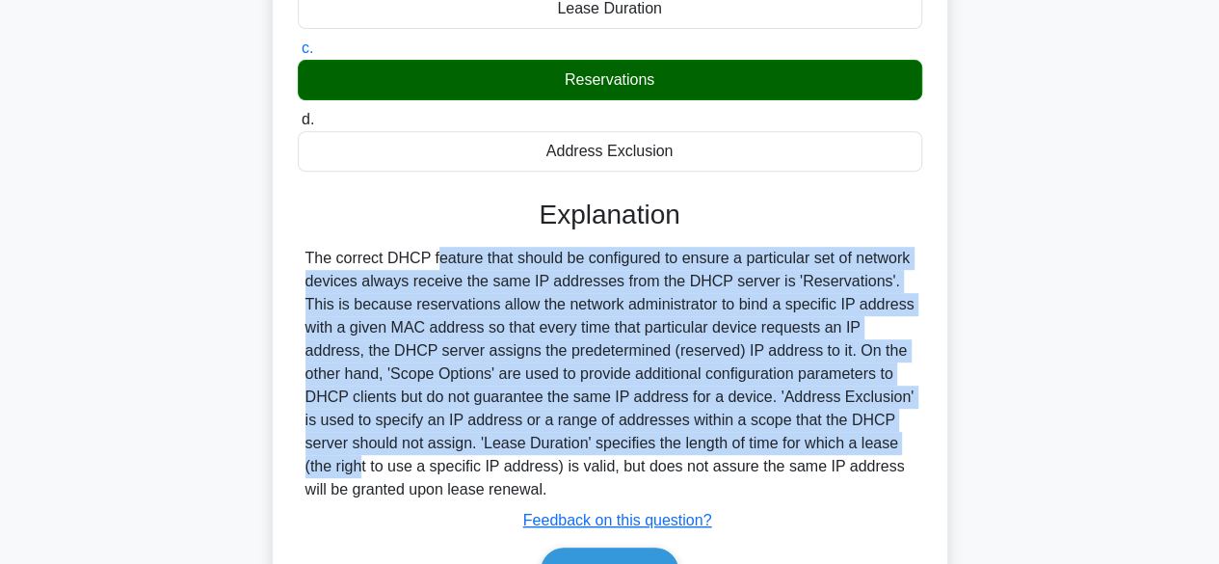
drag, startPoint x: 310, startPoint y: 249, endPoint x: 749, endPoint y: 450, distance: 483.2
click at [749, 450] on div "The correct DHCP feature that should be configured to ensure a particular set o…" at bounding box center [609, 374] width 609 height 254
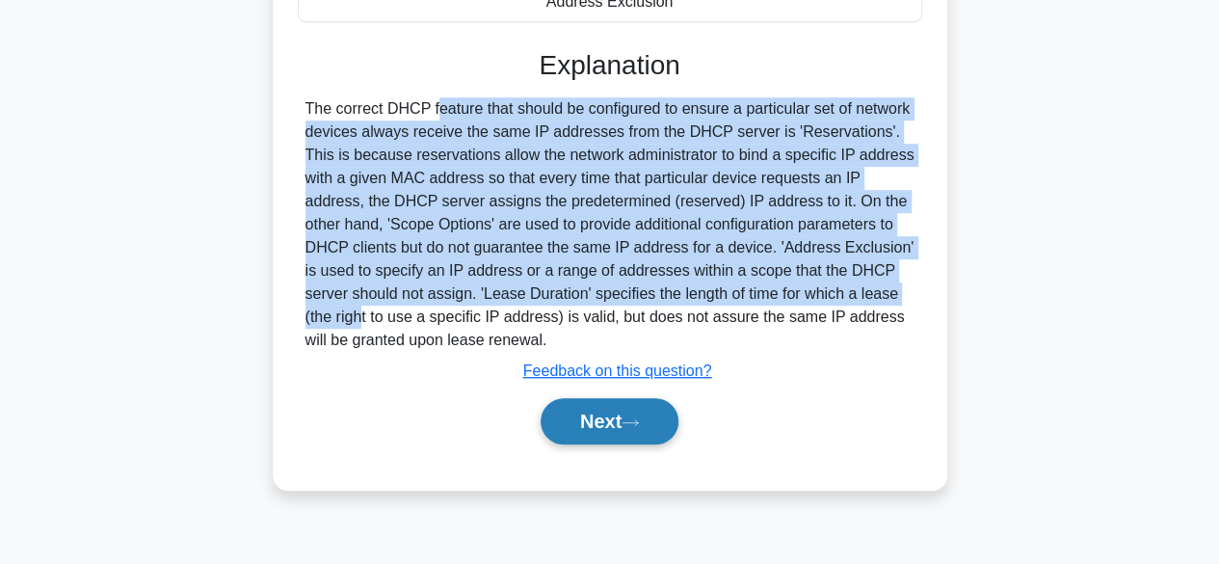
click at [662, 425] on button "Next" at bounding box center [609, 421] width 138 height 46
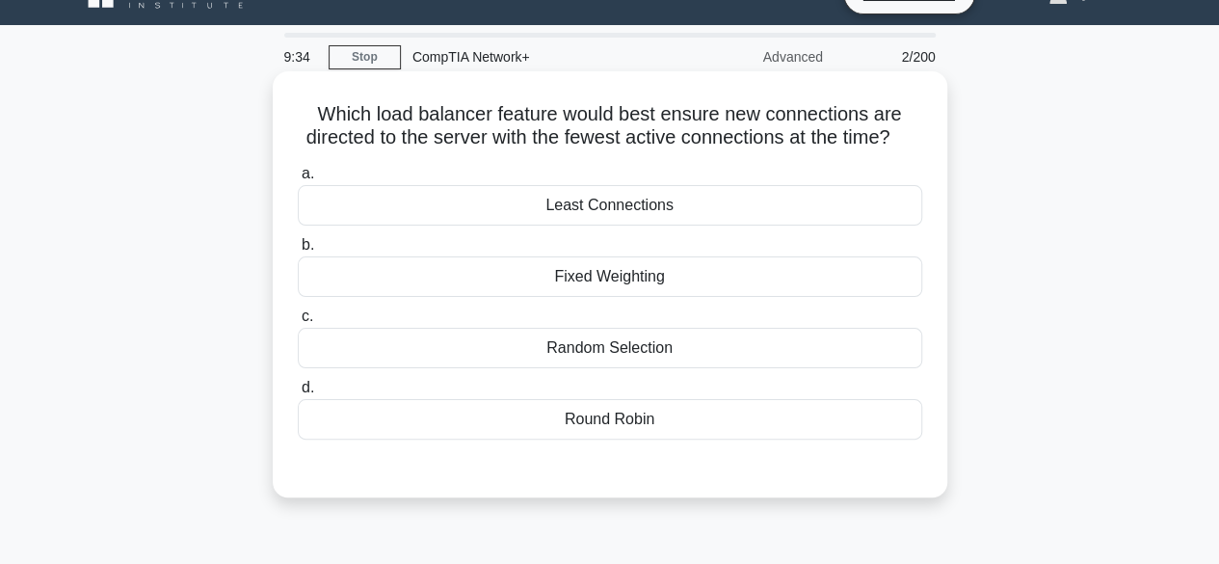
scroll to position [38, 0]
click at [653, 224] on div "Least Connections" at bounding box center [610, 204] width 624 height 40
click at [298, 179] on input "a. Least Connections" at bounding box center [298, 173] width 0 height 13
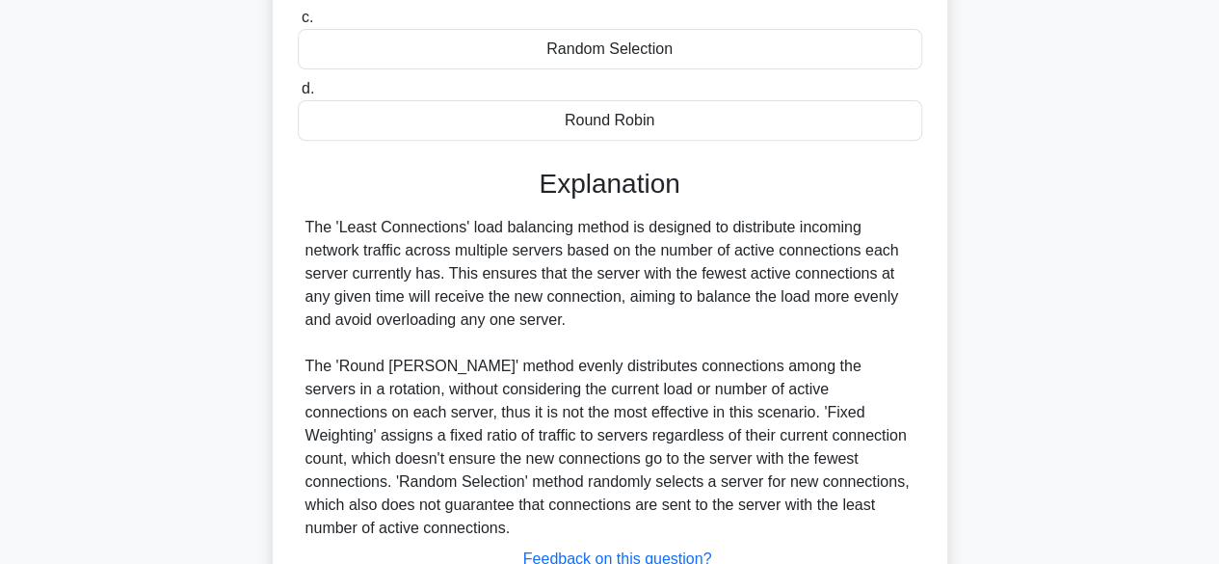
scroll to position [423, 0]
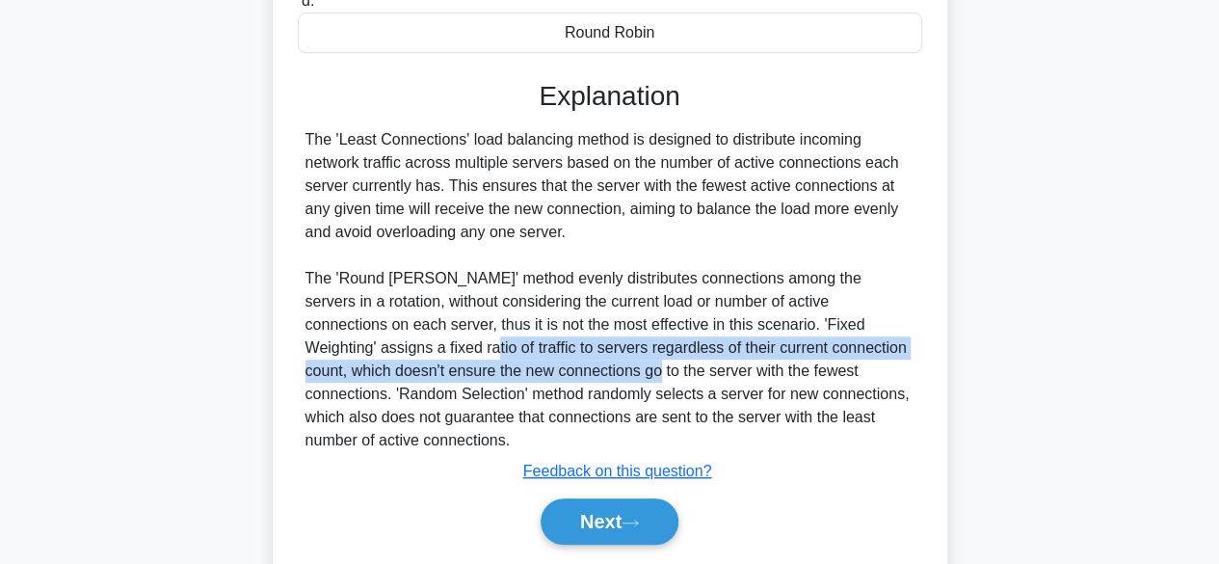
drag, startPoint x: 361, startPoint y: 367, endPoint x: 566, endPoint y: 398, distance: 207.5
click at [566, 398] on div "The 'Least Connections' load balancing method is designed to distribute incomin…" at bounding box center [609, 290] width 609 height 324
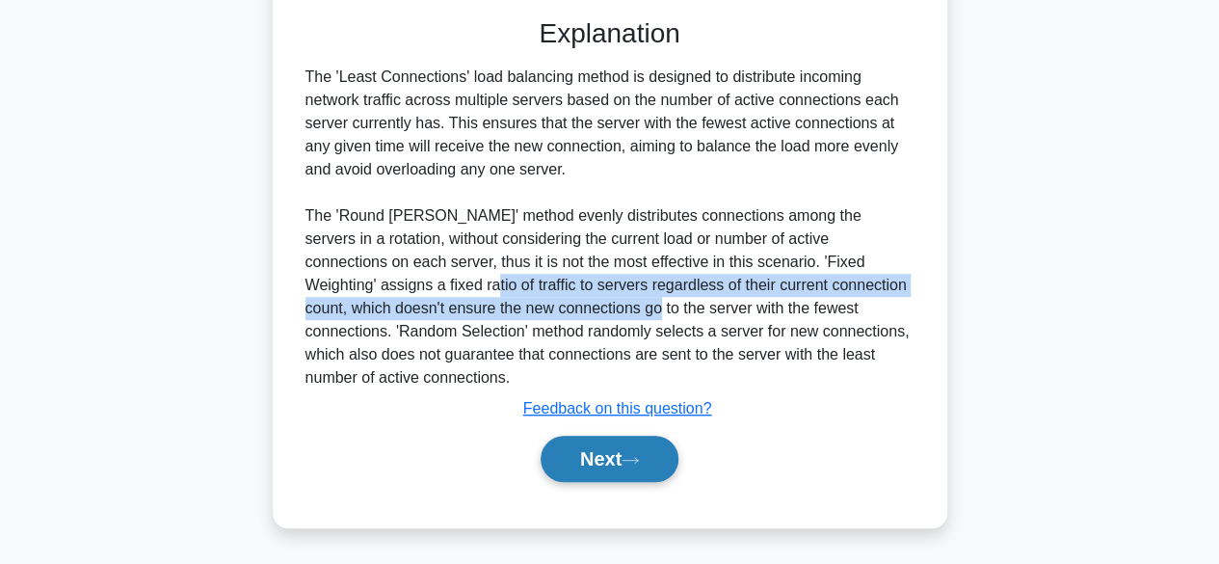
click at [601, 459] on button "Next" at bounding box center [609, 458] width 138 height 46
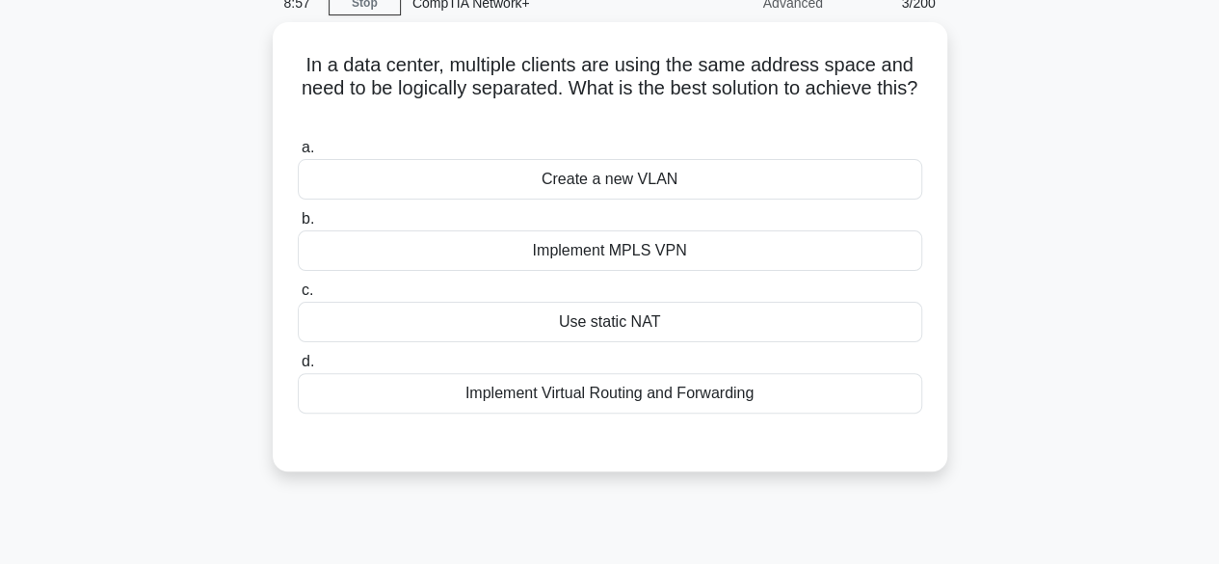
scroll to position [0, 0]
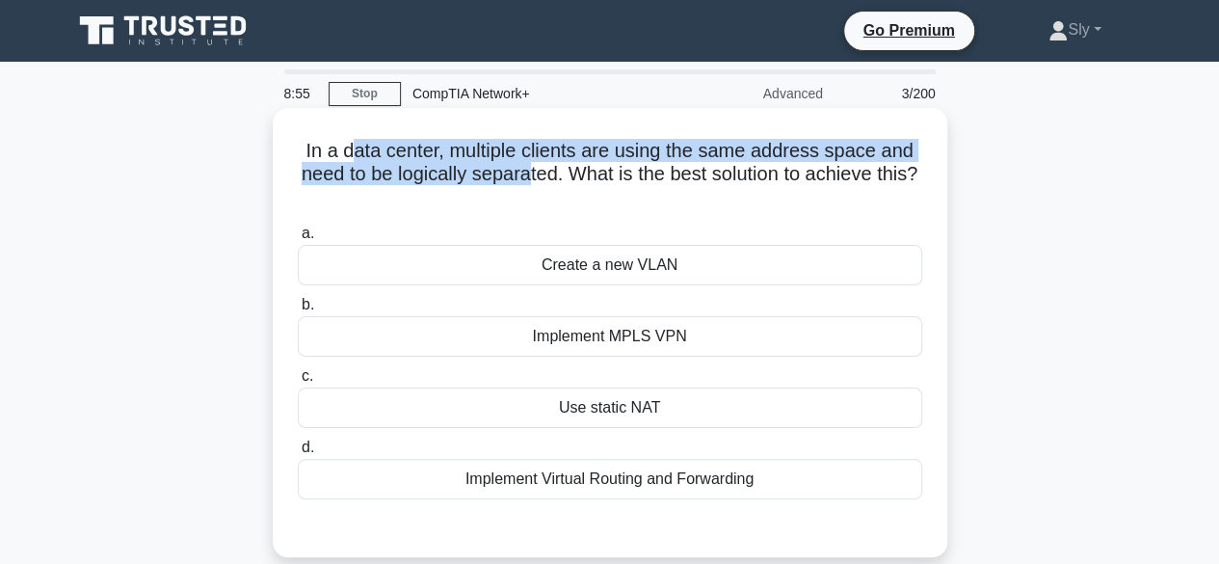
drag, startPoint x: 353, startPoint y: 136, endPoint x: 547, endPoint y: 185, distance: 200.7
click at [547, 185] on div "In a data center, multiple clients are using the same address space and need to…" at bounding box center [609, 332] width 659 height 433
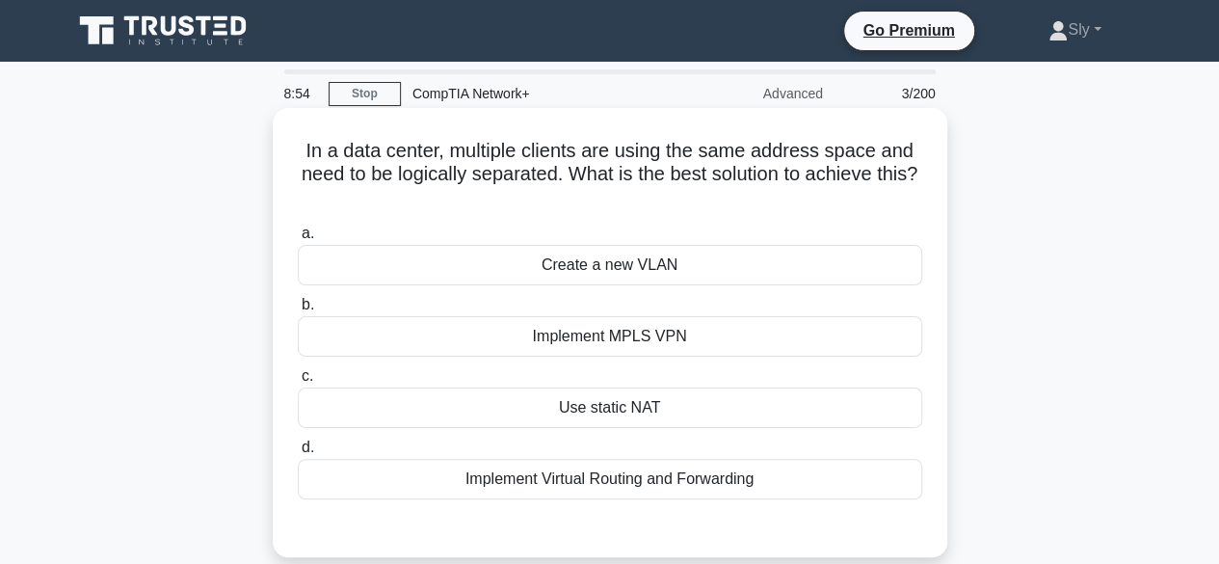
click at [559, 169] on h5 "In a data center, multiple clients are using the same address space and need to…" at bounding box center [610, 174] width 628 height 71
click at [559, 149] on h5 "In a data center, multiple clients are using the same address space and need to…" at bounding box center [610, 174] width 628 height 71
click at [595, 152] on h5 "In a data center, multiple clients are using the same address space and need to…" at bounding box center [610, 174] width 628 height 71
click at [709, 145] on h5 "In a data center, multiple clients are using the same address space and need to…" at bounding box center [610, 174] width 628 height 71
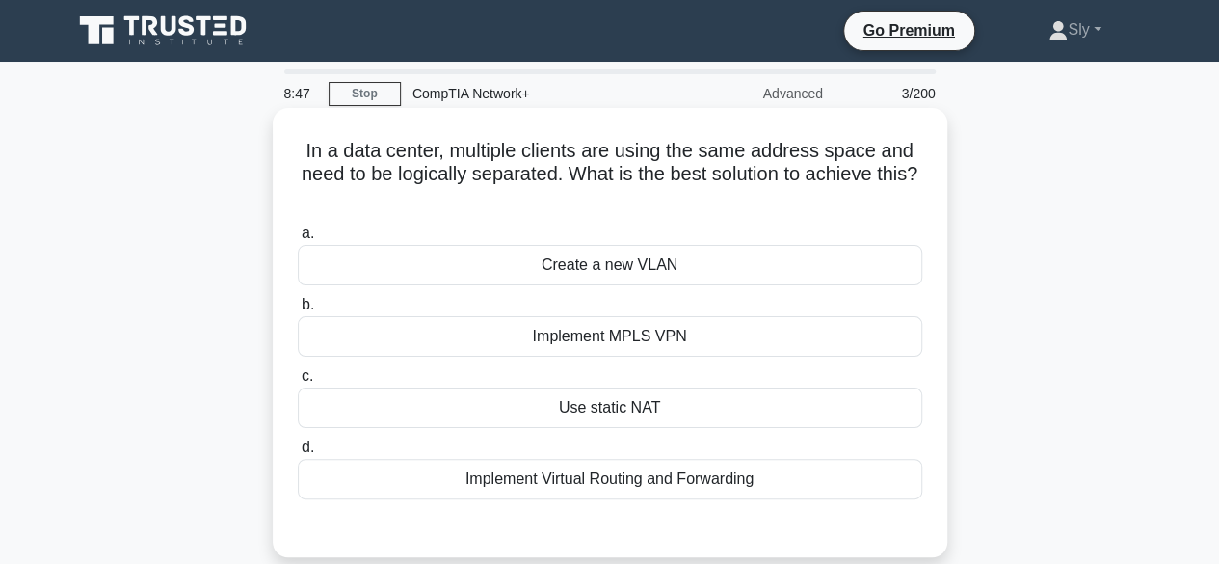
scroll to position [23, 0]
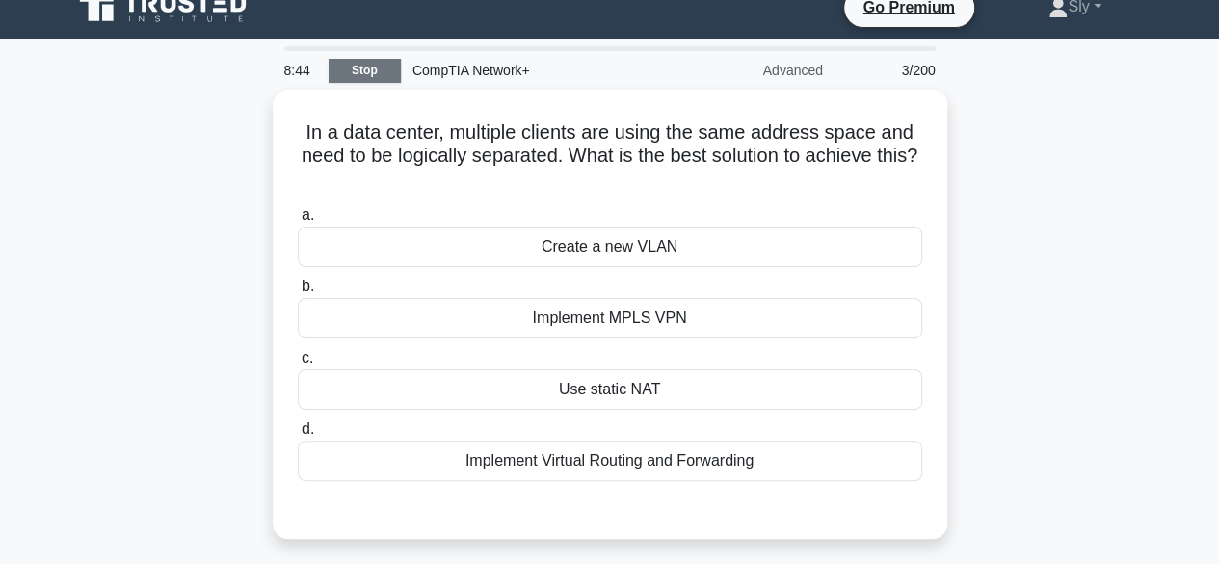
click at [388, 77] on link "Stop" at bounding box center [364, 71] width 72 height 24
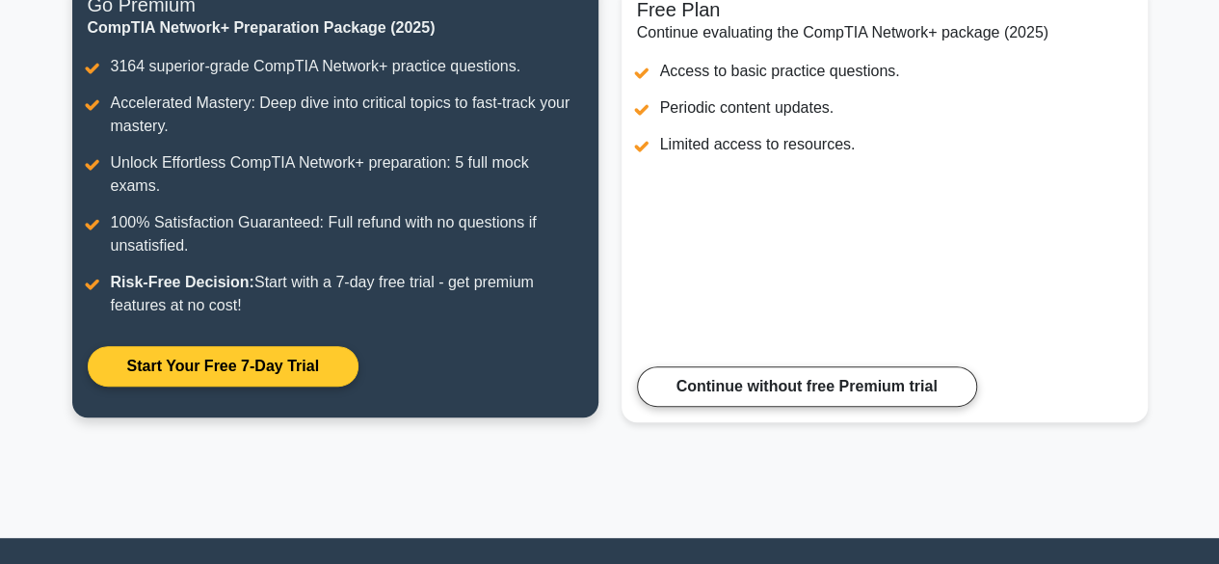
scroll to position [285, 0]
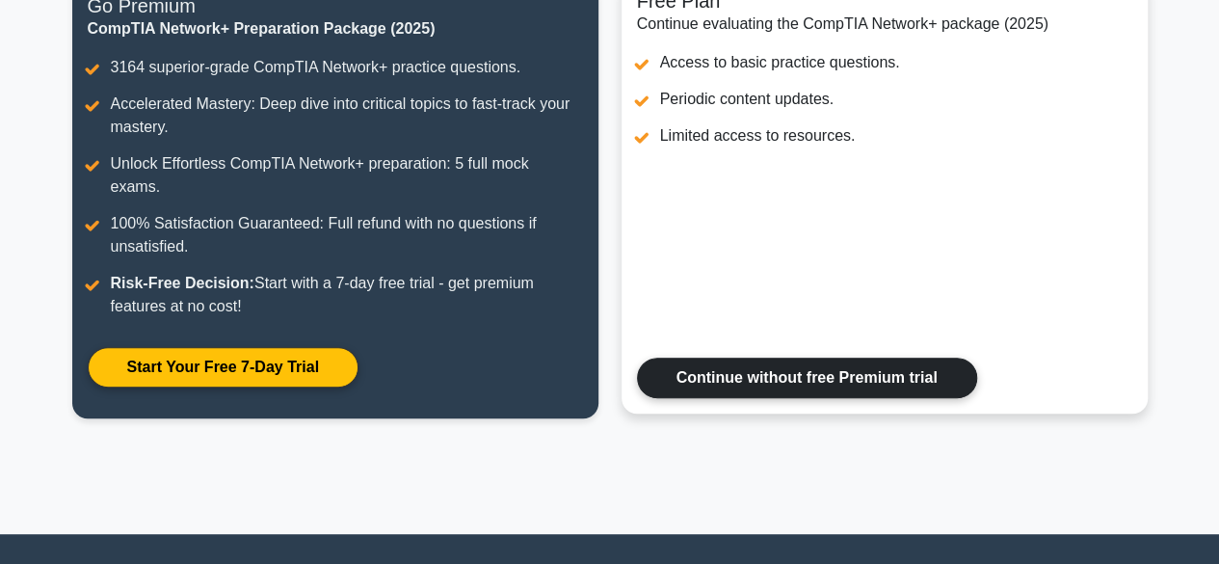
click at [747, 357] on link "Continue without free Premium trial" at bounding box center [807, 377] width 340 height 40
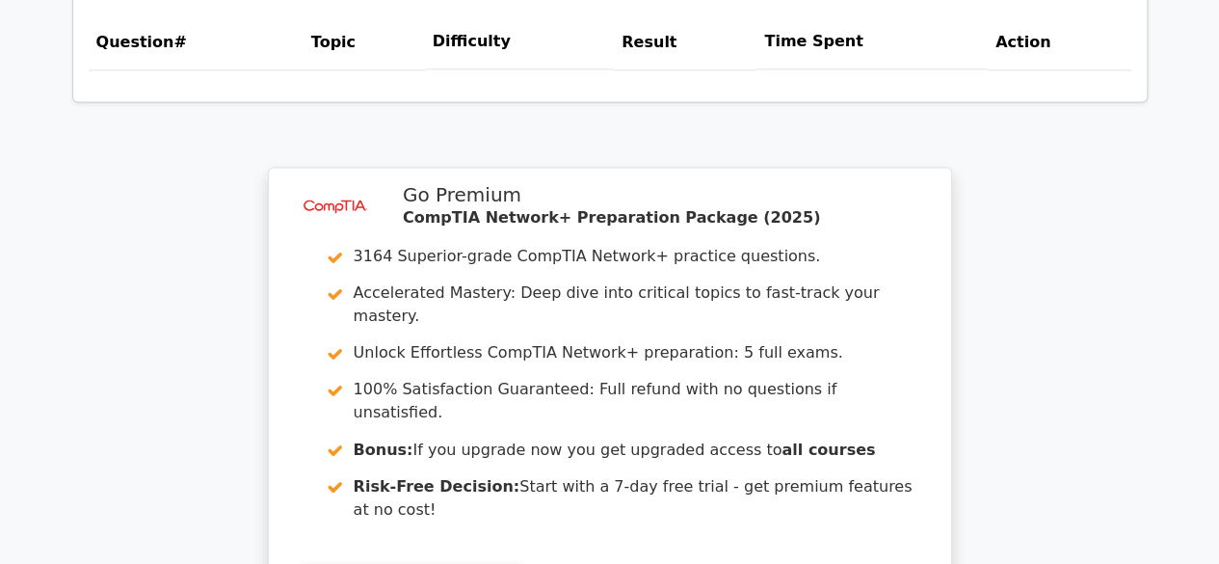
scroll to position [1703, 0]
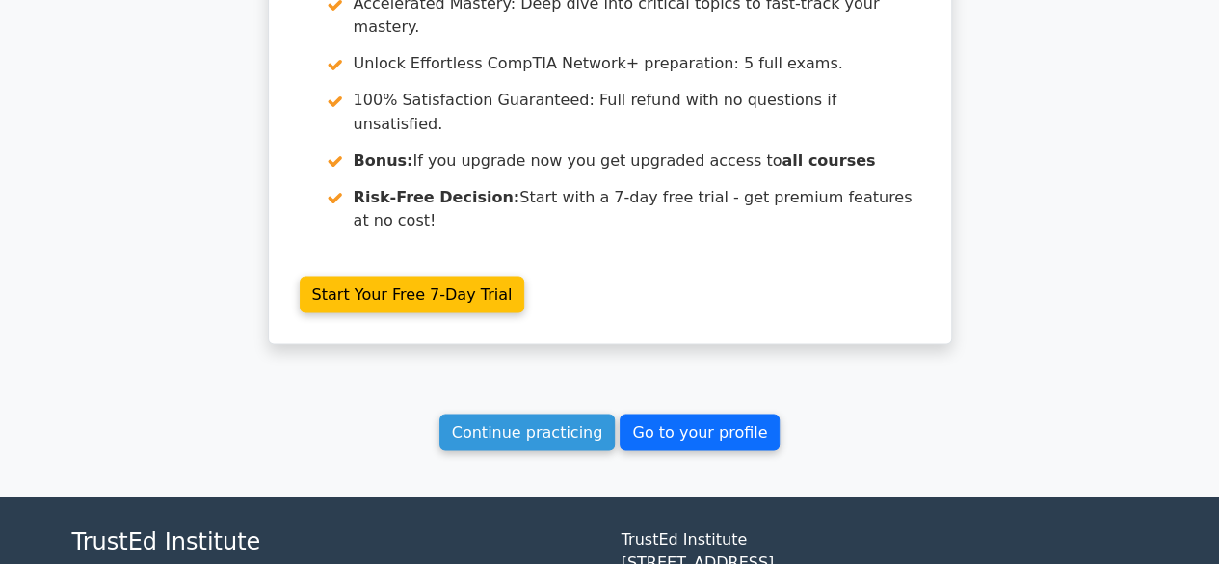
click at [672, 413] on link "Go to your profile" at bounding box center [699, 431] width 160 height 37
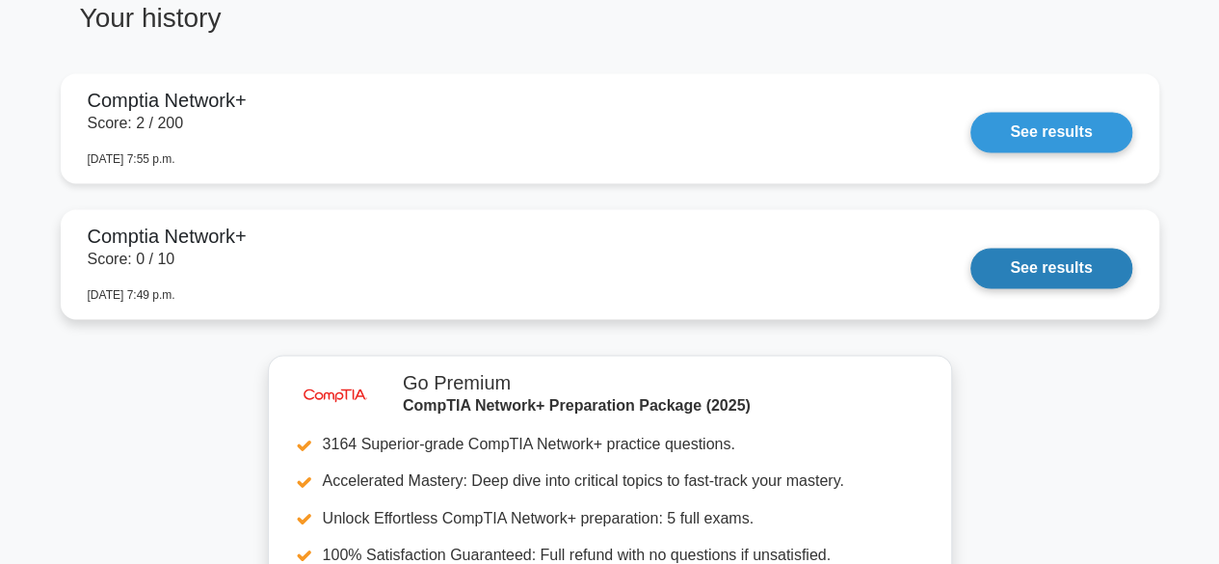
scroll to position [1377, 0]
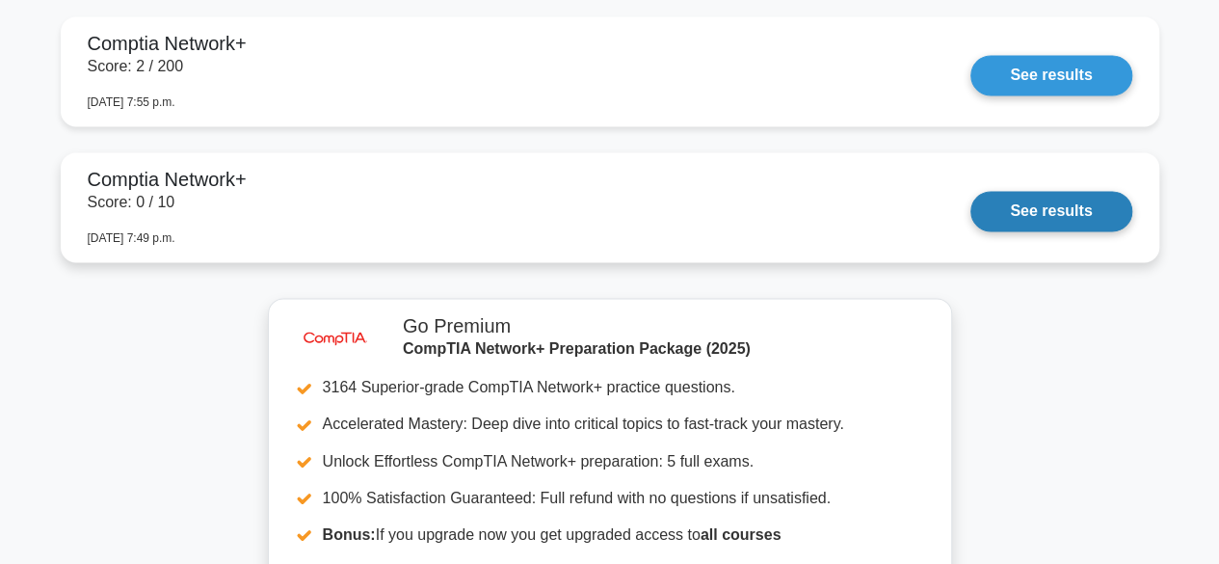
click at [1031, 215] on link "See results" at bounding box center [1050, 211] width 161 height 40
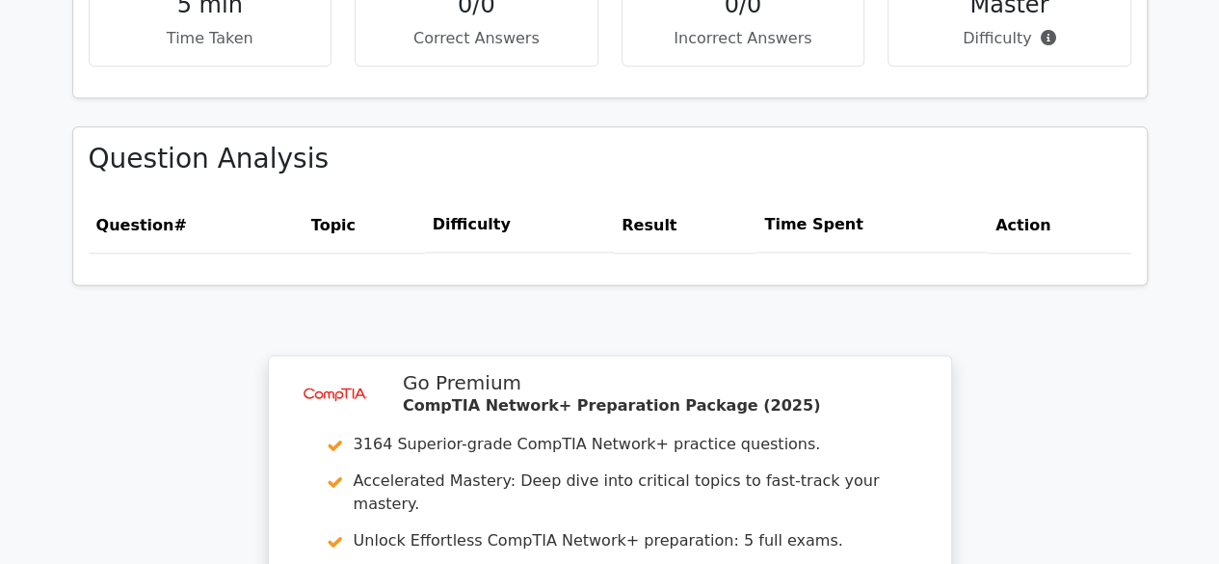
scroll to position [1227, 0]
